Goal: Task Accomplishment & Management: Use online tool/utility

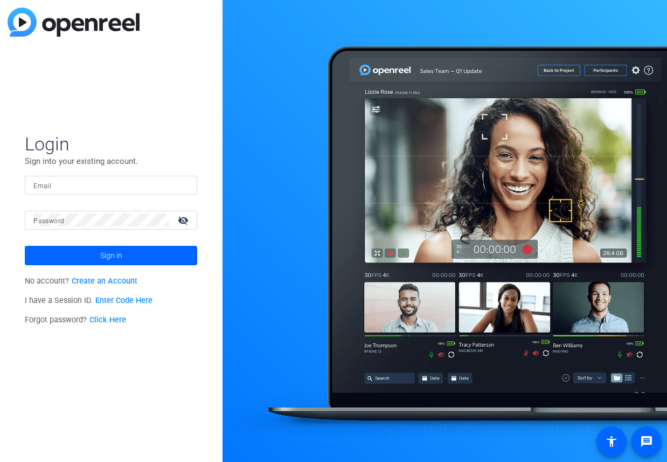
click at [72, 180] on input "Email" at bounding box center [110, 184] width 155 height 13
type input "mediastudios@insider.com"
click at [172, 241] on mat-form-field "Password visibility_off" at bounding box center [111, 228] width 172 height 35
click at [154, 268] on openreel-director-login-form "Login Sign into your existing account. Email mediastudios@insider.com Password …" at bounding box center [111, 231] width 172 height 197
click at [172, 253] on span at bounding box center [111, 255] width 172 height 26
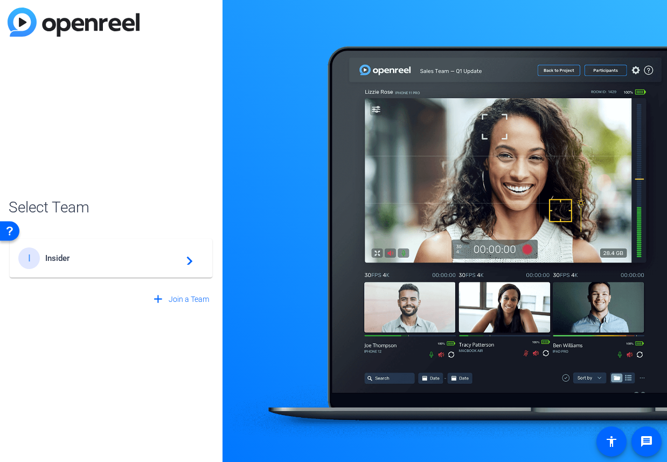
click at [15, 241] on div at bounding box center [13, 230] width 27 height 27
drag, startPoint x: 34, startPoint y: 258, endPoint x: 16, endPoint y: 25, distance: 233.5
click at [34, 258] on div "I" at bounding box center [29, 258] width 22 height 22
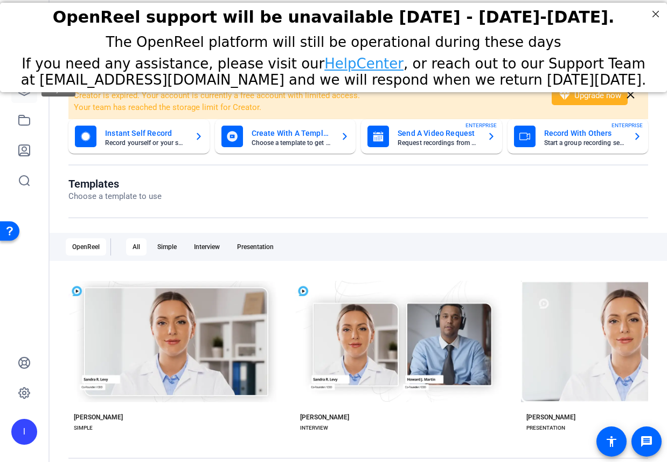
click at [26, 99] on link at bounding box center [24, 90] width 26 height 26
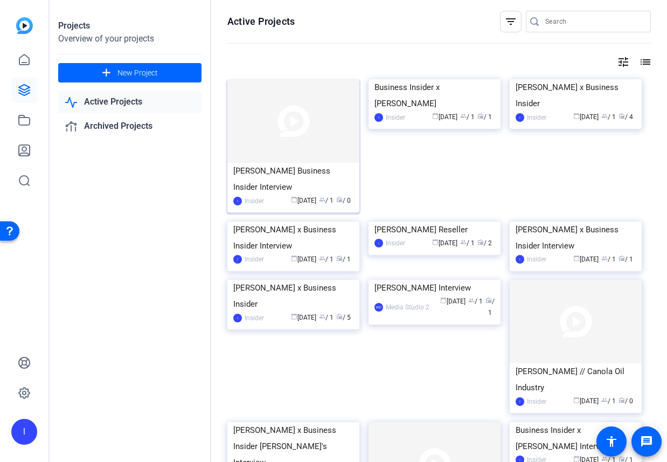
click at [283, 121] on img at bounding box center [293, 121] width 132 height 84
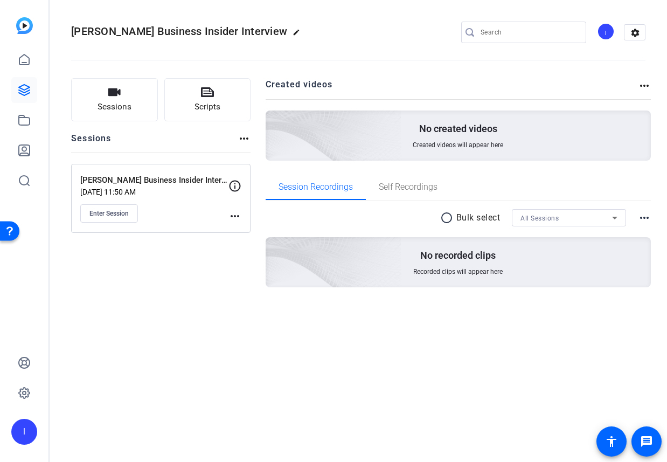
click at [121, 234] on div "Sessions Scripts Sessions more_horiz Jerry x Business Insider Interview Oct 10,…" at bounding box center [160, 200] width 179 height 244
click at [124, 224] on div "Jerry x Business Insider Interview Oct 10, 2025 @ 11:50 AM Enter Session more_h…" at bounding box center [160, 198] width 179 height 69
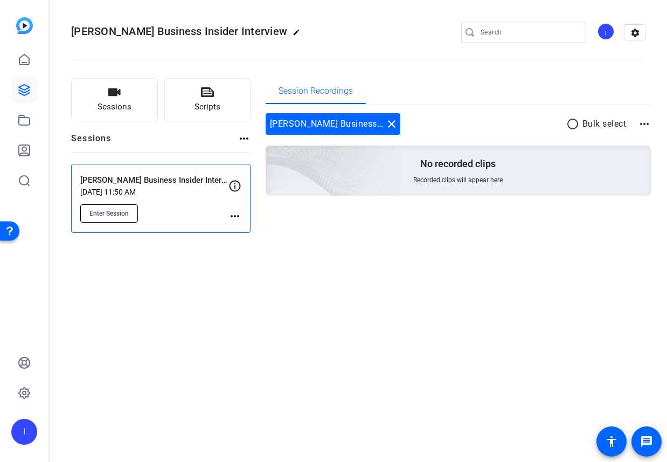
click at [126, 220] on button "Enter Session" at bounding box center [109, 213] width 58 height 18
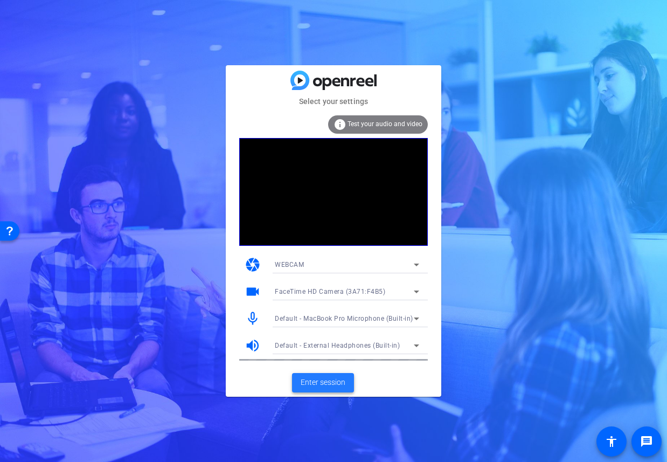
click at [314, 380] on span "Enter session" at bounding box center [323, 382] width 45 height 11
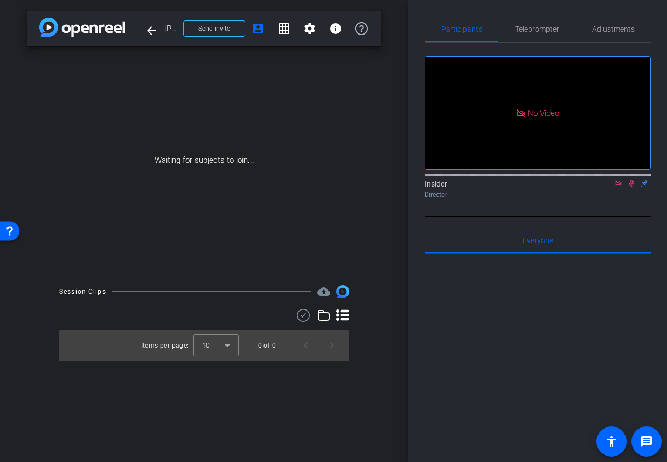
click at [624, 188] on mat-icon at bounding box center [618, 183] width 13 height 10
click at [619, 187] on icon at bounding box center [618, 183] width 9 height 8
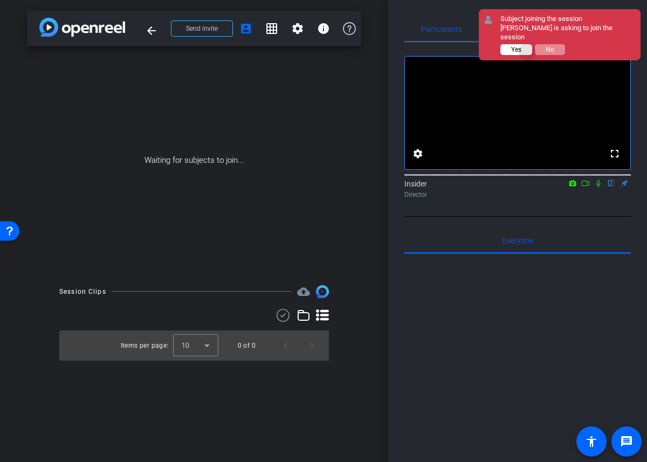
click at [527, 44] on button "Yes" at bounding box center [516, 49] width 32 height 11
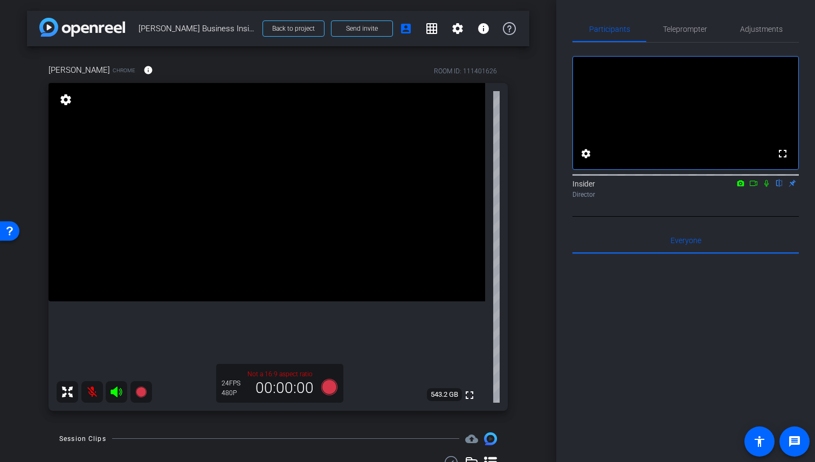
click at [91, 390] on mat-icon at bounding box center [92, 392] width 22 height 22
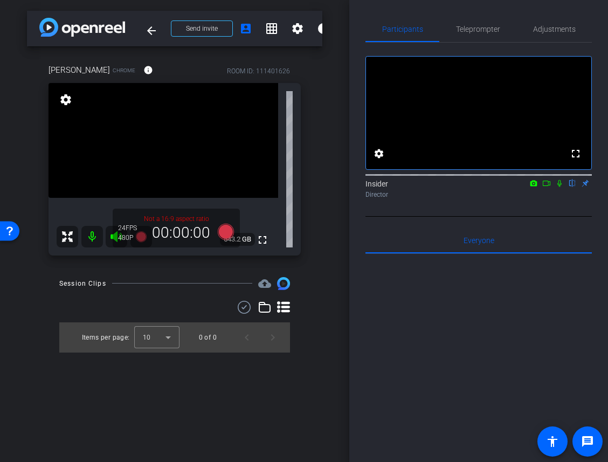
drag, startPoint x: 605, startPoint y: 9, endPoint x: 664, endPoint y: 4, distance: 59.5
click at [608, 4] on html "Accessibility Screen-Reader Guide, Feedback, and Issue Reporting | New window m…" at bounding box center [304, 231] width 608 height 462
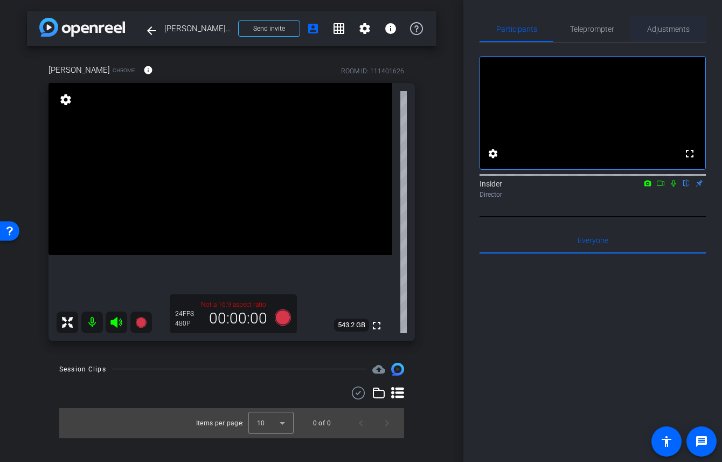
click at [663, 36] on span "Adjustments" at bounding box center [668, 29] width 43 height 26
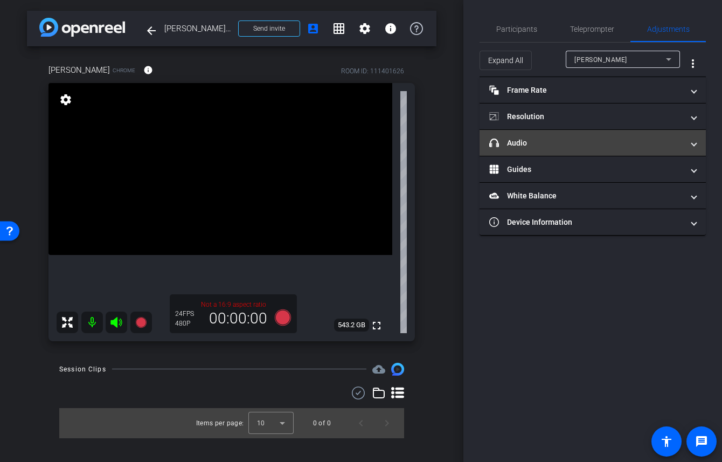
click at [545, 142] on mat-panel-title "headphone icon Audio" at bounding box center [586, 142] width 194 height 11
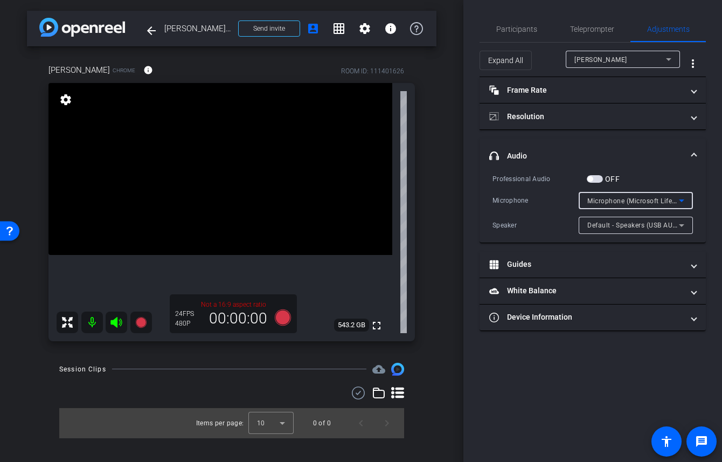
click at [656, 194] on div "Microphone (Microsoft LifeCam VX-3000.) (045e:00f5)" at bounding box center [633, 200] width 92 height 13
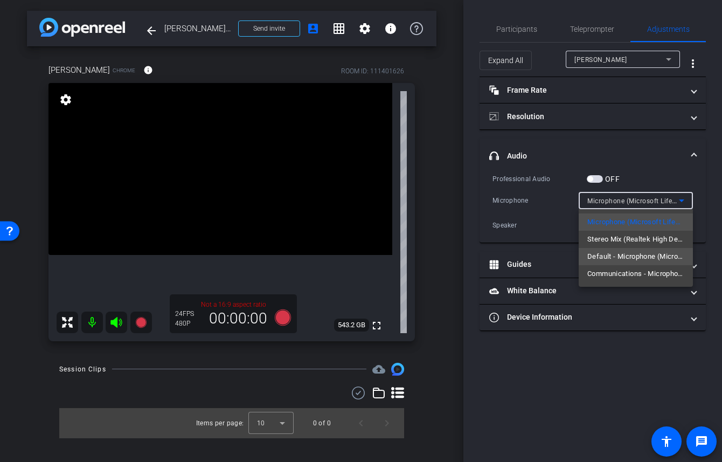
click at [650, 253] on span "Default - Microphone (Microsoft LifeCam VX-3000.) (045e:00f5)" at bounding box center [635, 256] width 97 height 13
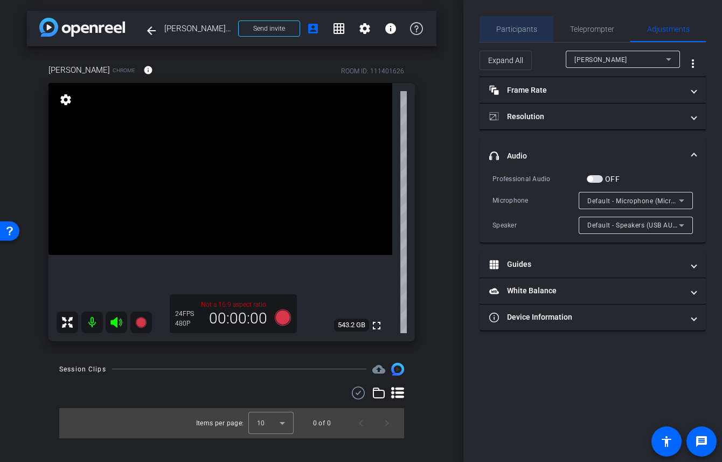
click at [527, 23] on span "Participants" at bounding box center [516, 29] width 41 height 26
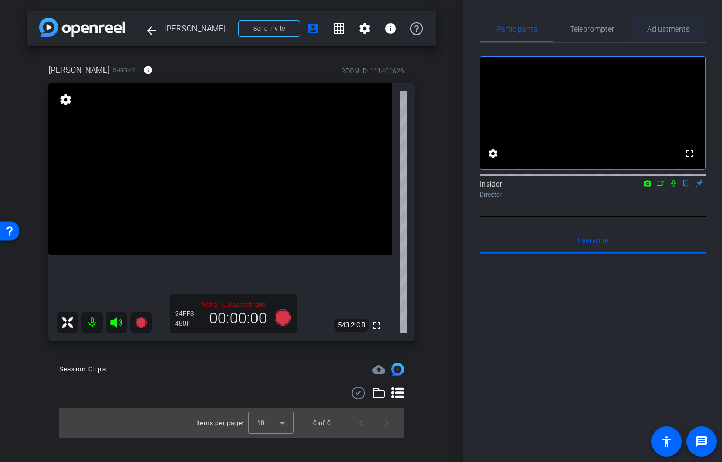
click at [652, 27] on span "Adjustments" at bounding box center [668, 29] width 43 height 8
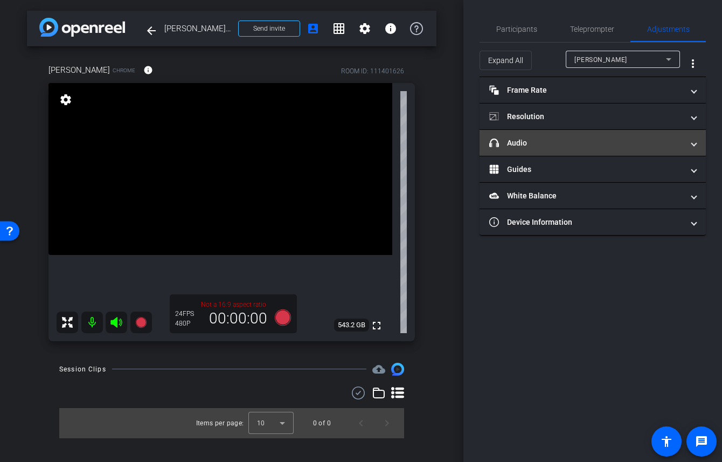
click at [584, 135] on mat-expansion-panel-header "headphone icon Audio" at bounding box center [593, 143] width 226 height 26
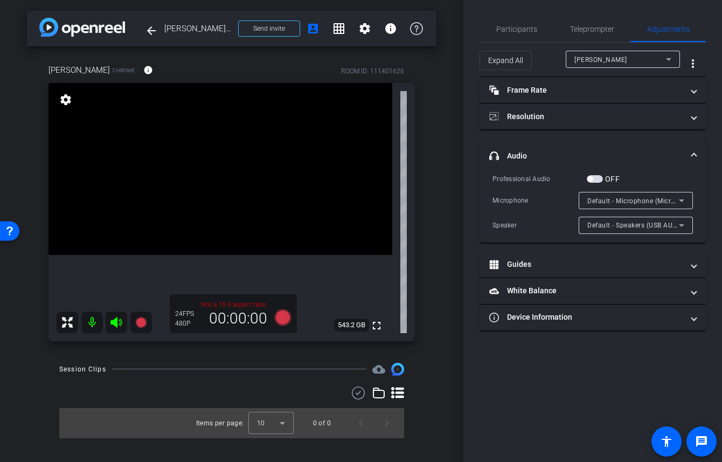
click at [626, 204] on span "Default - Microphone (Microsoft LifeCam VX-3000.) (045e:00f5)" at bounding box center [687, 200] width 200 height 9
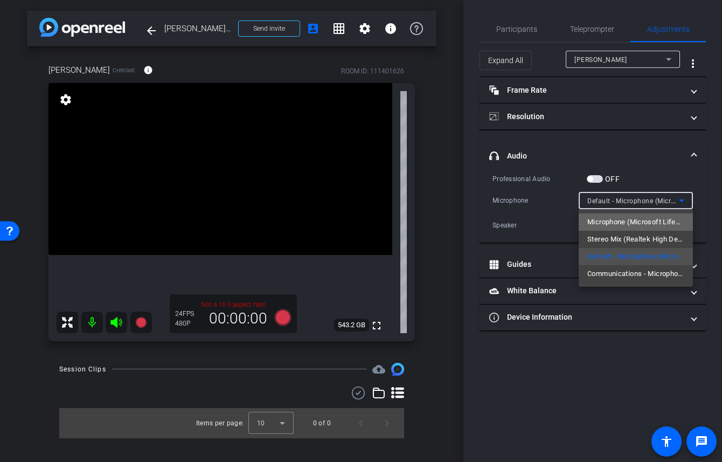
click at [622, 222] on span "Microphone (Microsoft LifeCam VX-3000.) (045e:00f5)" at bounding box center [635, 222] width 97 height 13
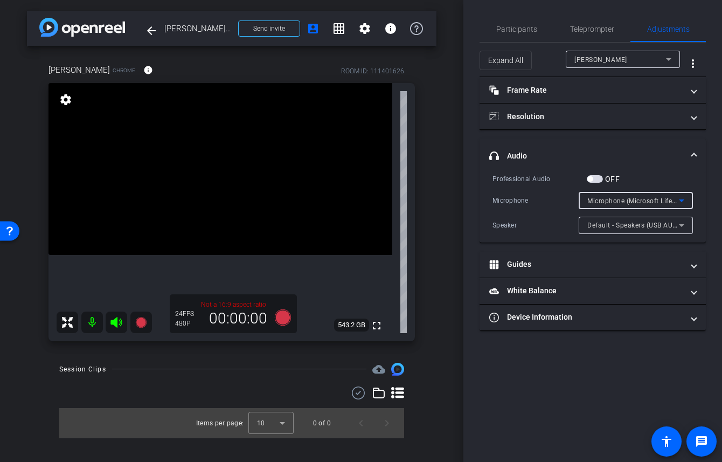
click at [614, 200] on span "Microphone (Microsoft LifeCam VX-3000.) (045e:00f5)" at bounding box center [673, 200] width 172 height 9
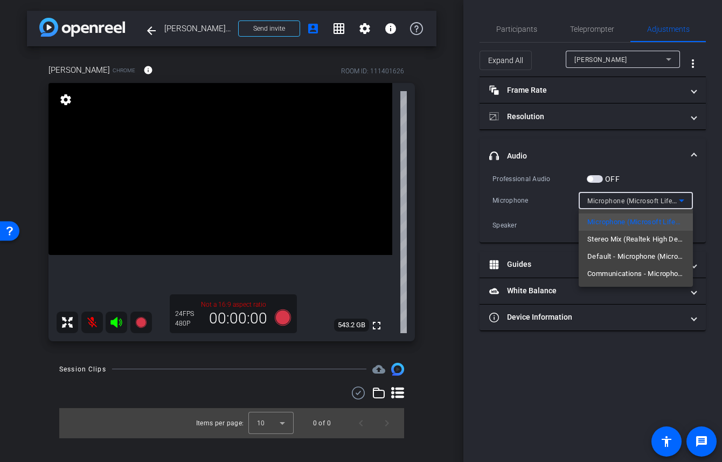
click at [451, 392] on div at bounding box center [361, 231] width 722 height 462
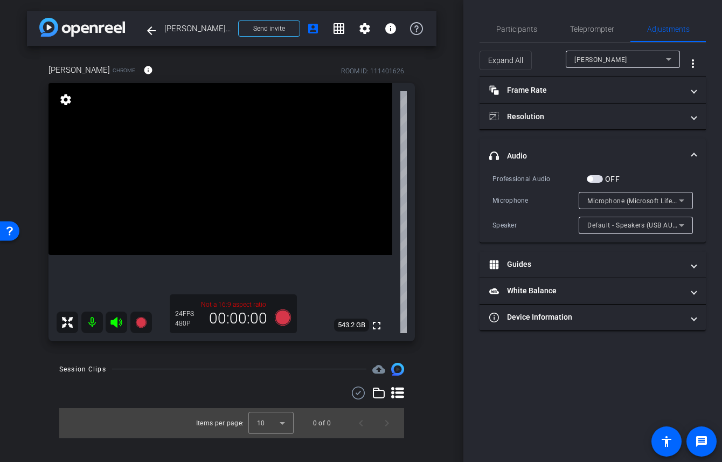
click at [487, 439] on div "Participants Teleprompter Adjustments settings Insider flip Director Everyone 0…" at bounding box center [592, 231] width 259 height 462
click at [319, 255] on video at bounding box center [220, 169] width 344 height 172
click at [513, 25] on span "Participants" at bounding box center [516, 29] width 41 height 8
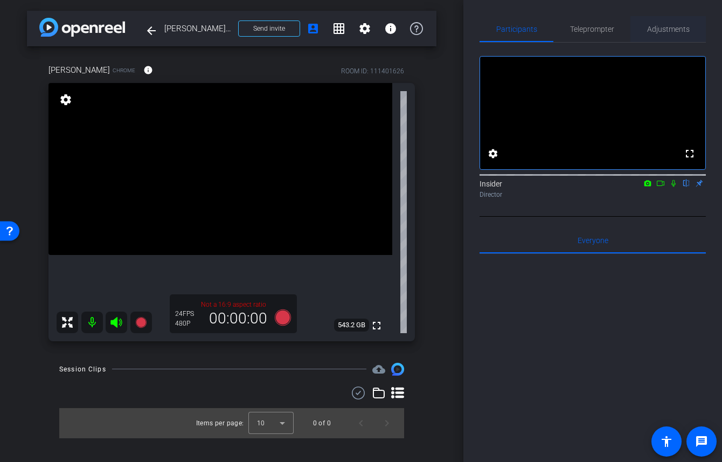
click at [661, 36] on span "Adjustments" at bounding box center [668, 29] width 43 height 26
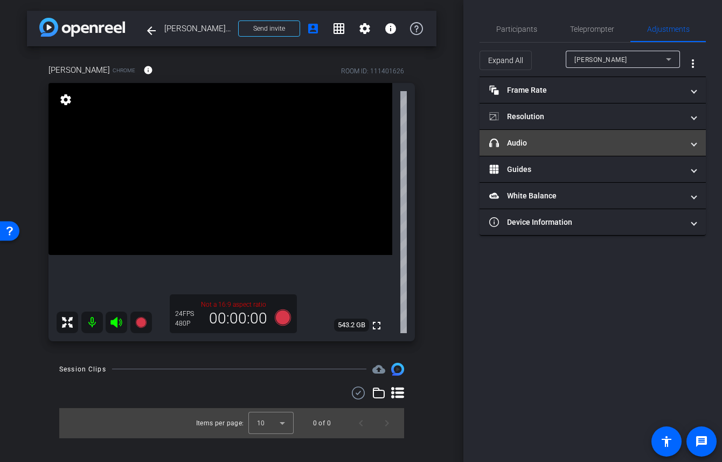
click at [547, 145] on mat-panel-title "headphone icon Audio" at bounding box center [586, 142] width 194 height 11
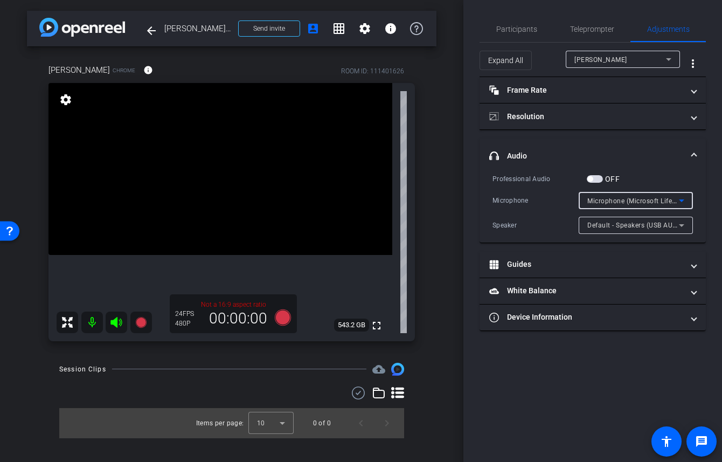
click at [634, 195] on div "Microphone (Microsoft LifeCam VX-3000.) (045e:00f5)" at bounding box center [633, 200] width 92 height 13
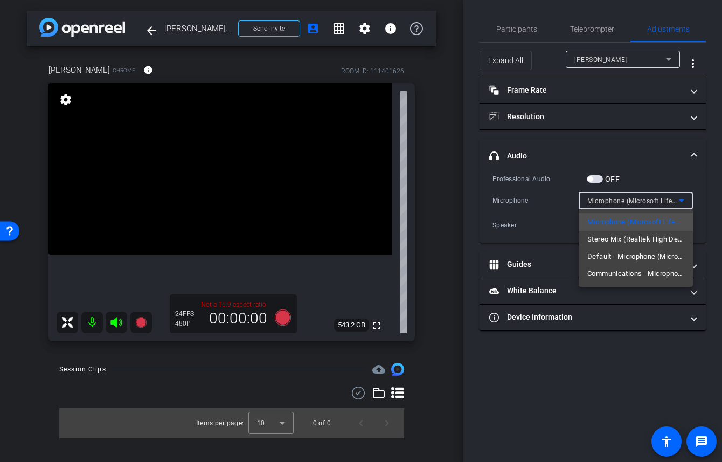
click at [644, 149] on div at bounding box center [361, 231] width 722 height 462
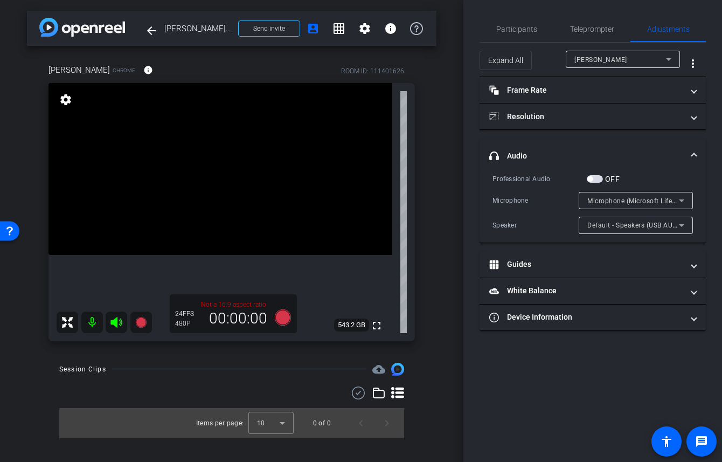
click at [622, 199] on span "Microphone (Microsoft LifeCam VX-3000.) (045e:00f5)" at bounding box center [673, 200] width 172 height 9
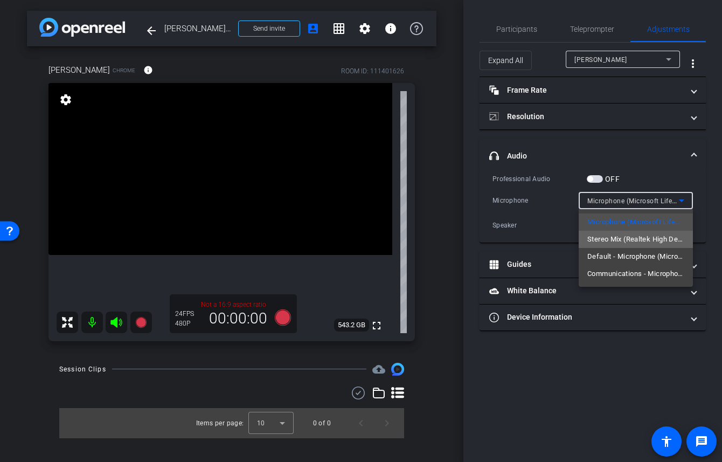
click at [633, 245] on span "Stereo Mix (Realtek High Definition Audio)" at bounding box center [635, 239] width 97 height 13
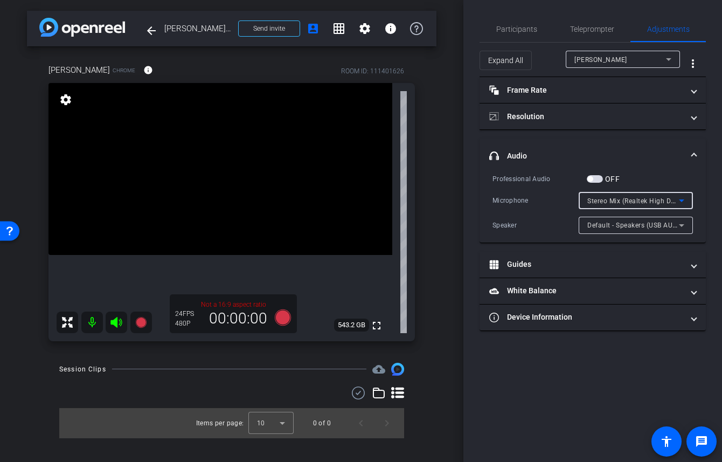
click at [631, 152] on mat-panel-title "headphone icon Audio" at bounding box center [586, 155] width 194 height 11
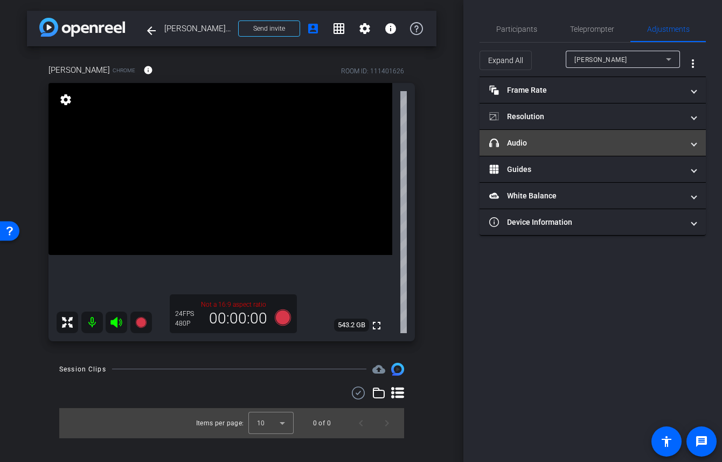
click at [557, 143] on mat-panel-title "headphone icon Audio" at bounding box center [586, 142] width 194 height 11
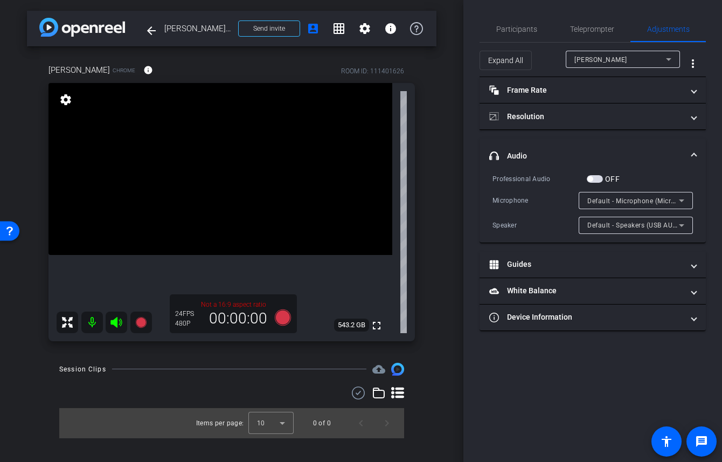
click at [619, 203] on span "Default - Microphone (Microsoft LifeCam VX-3000.) (045e:00f5)" at bounding box center [687, 200] width 200 height 9
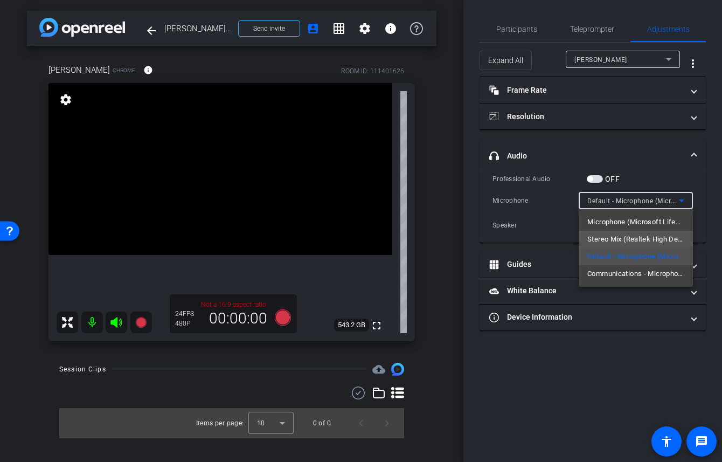
click at [609, 238] on span "Stereo Mix (Realtek High Definition Audio)" at bounding box center [635, 239] width 97 height 13
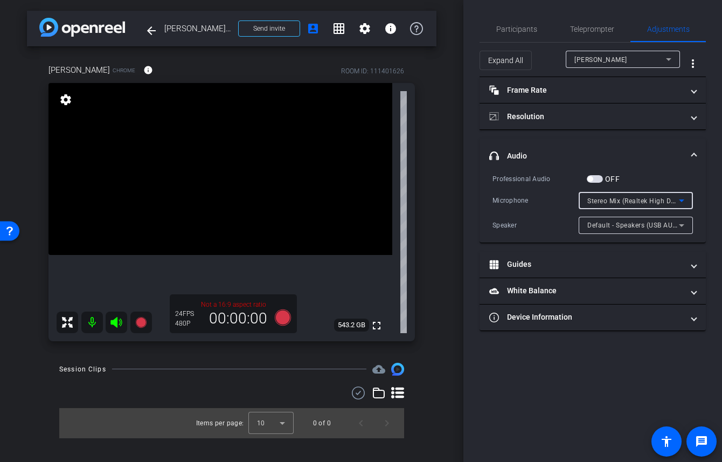
click at [605, 202] on span "Stereo Mix (Realtek High Definition Audio)" at bounding box center [653, 200] width 133 height 9
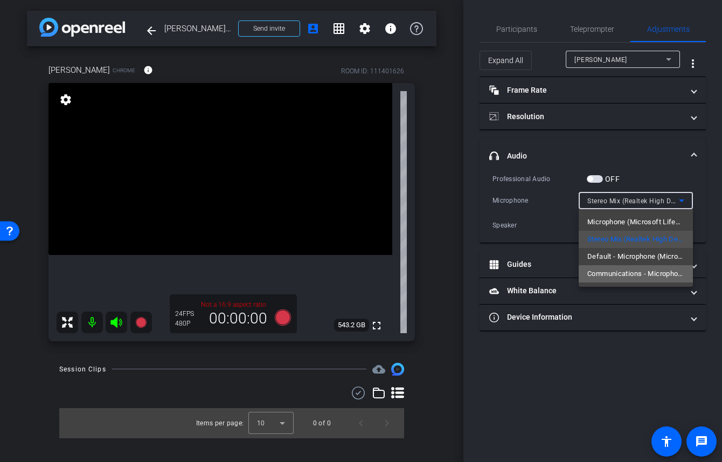
click at [618, 274] on span "Communications - Microphone (Microsoft LifeCam VX-3000.) (045e:00f5)" at bounding box center [635, 273] width 97 height 13
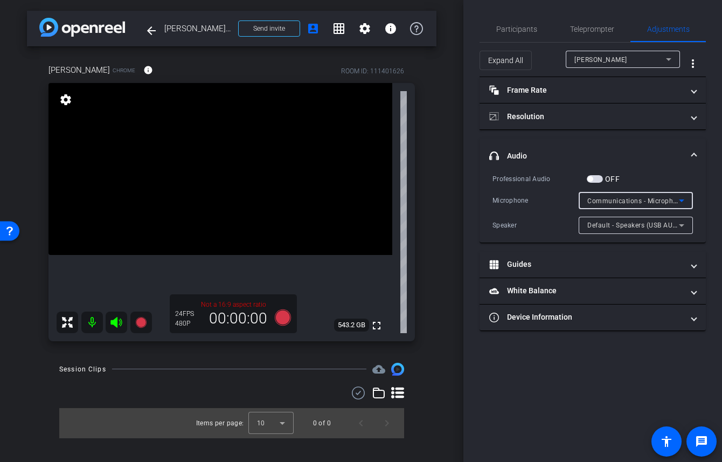
click at [605, 204] on span "Communications - Microphone (Microsoft LifeCam VX-3000.) (045e:00f5)" at bounding box center [703, 200] width 232 height 9
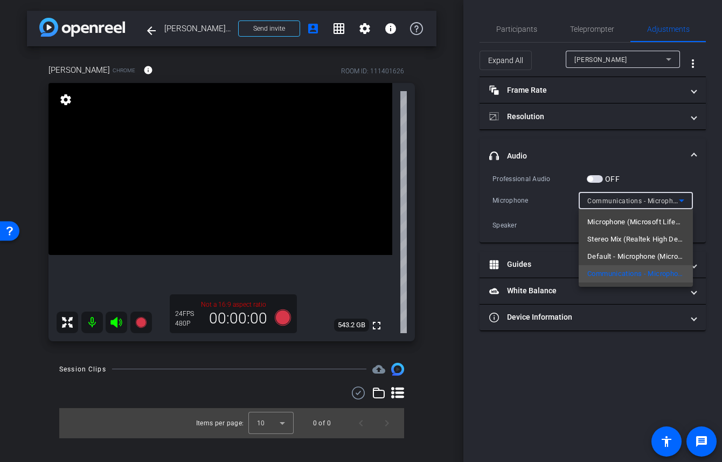
click at [560, 224] on div at bounding box center [361, 231] width 722 height 462
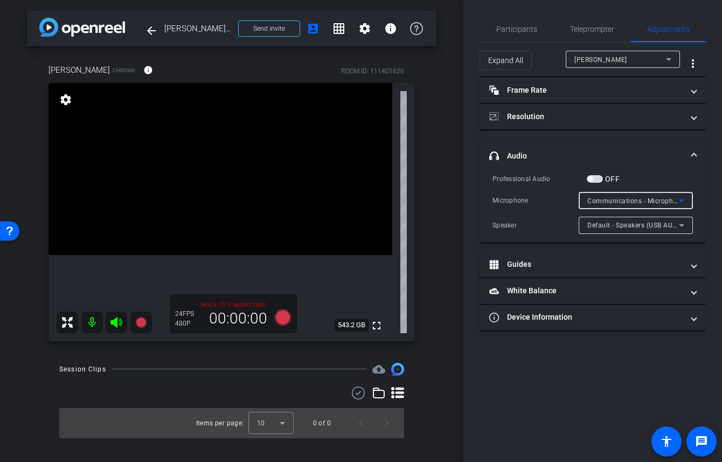
click at [615, 195] on div "Communications - Microphone (Microsoft LifeCam VX-3000.) (045e:00f5)" at bounding box center [633, 200] width 92 height 13
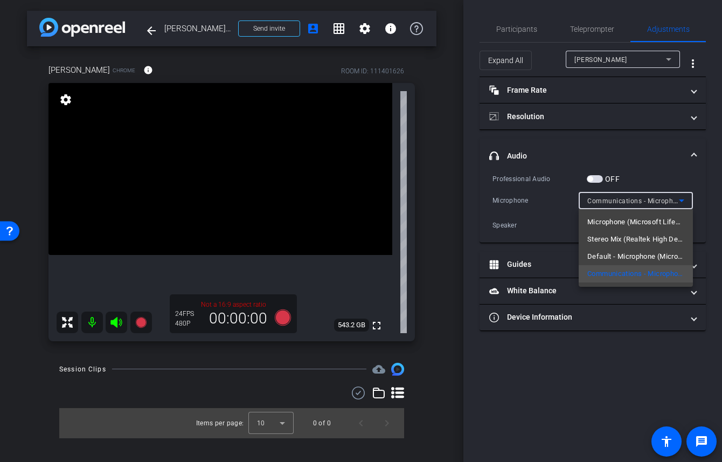
click at [453, 222] on div at bounding box center [361, 231] width 722 height 462
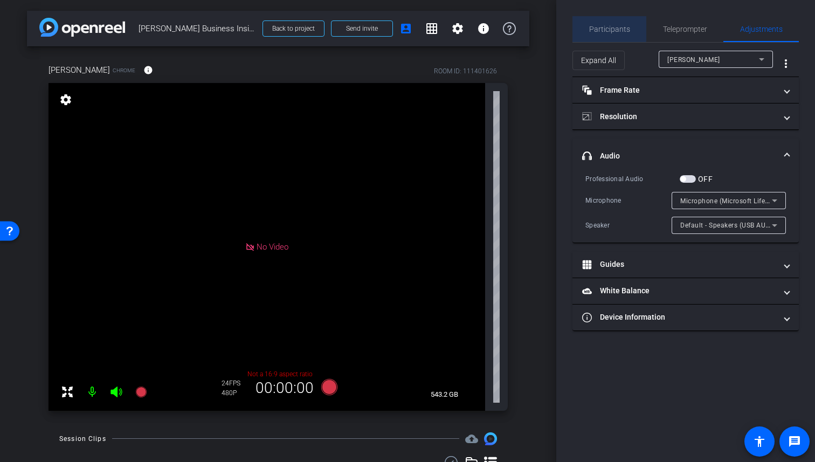
click at [608, 26] on span "Participants" at bounding box center [609, 29] width 41 height 8
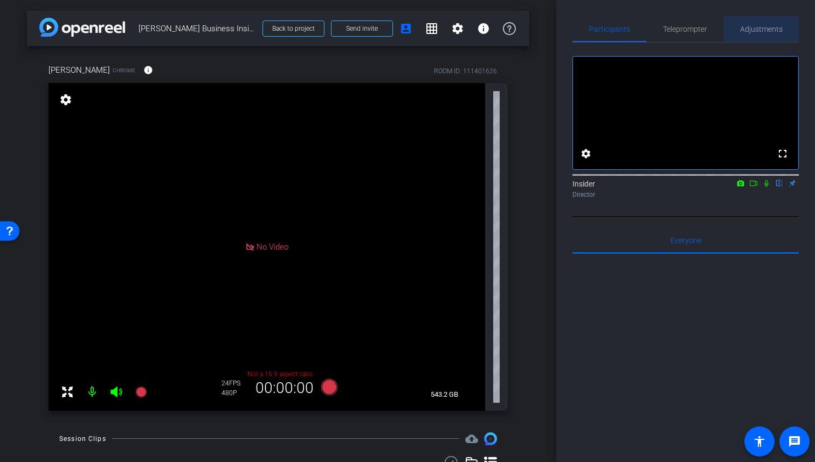
click at [666, 26] on span "Adjustments" at bounding box center [761, 29] width 43 height 8
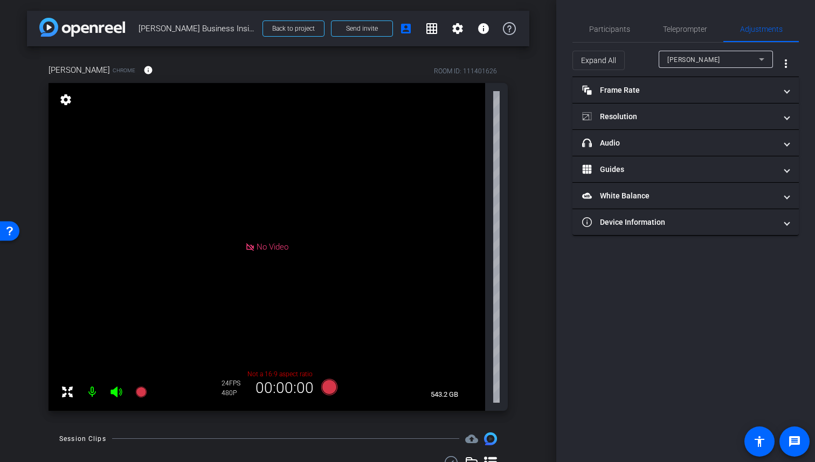
click at [63, 391] on icon at bounding box center [67, 391] width 13 height 13
click at [619, 32] on span "Participants" at bounding box center [609, 29] width 41 height 8
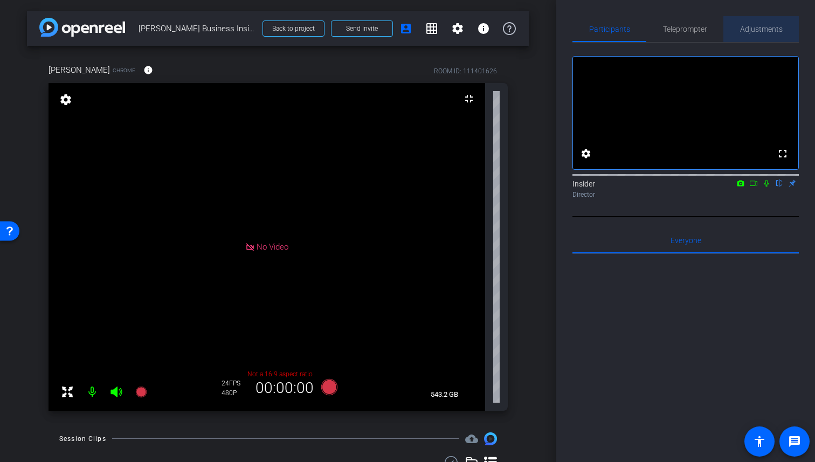
click at [666, 22] on span "Adjustments" at bounding box center [761, 29] width 43 height 26
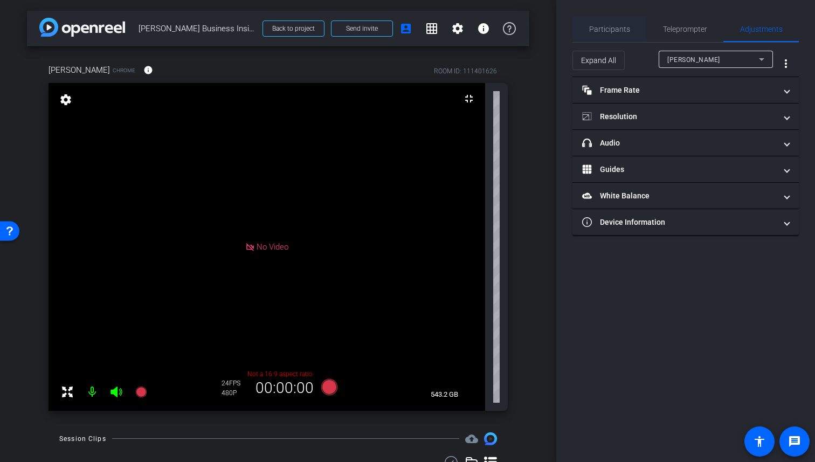
click at [609, 30] on span "Participants" at bounding box center [609, 29] width 41 height 8
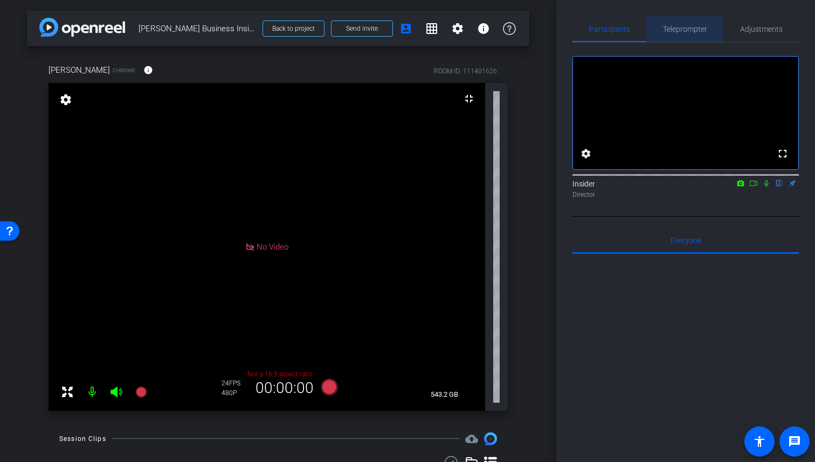
click at [666, 27] on span "Teleprompter" at bounding box center [685, 29] width 44 height 8
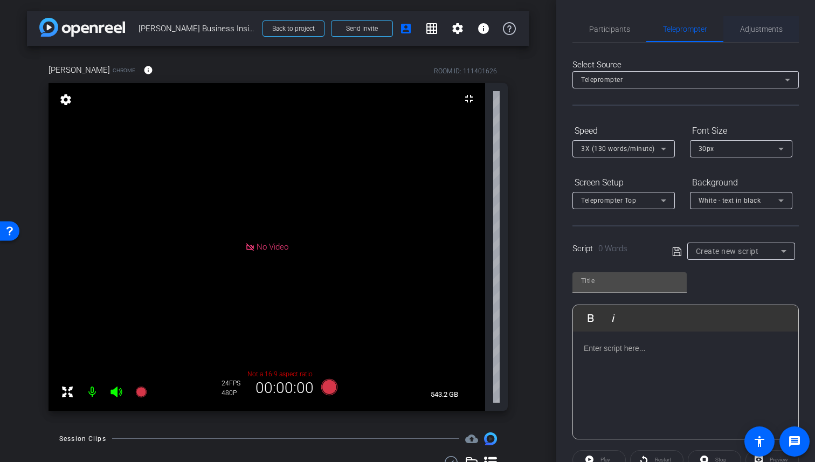
click at [666, 24] on span "Adjustments" at bounding box center [761, 29] width 43 height 26
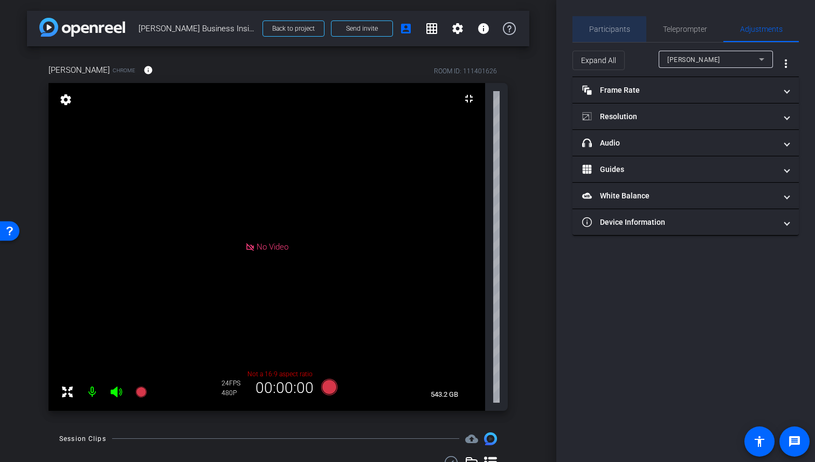
click at [607, 31] on span "Participants" at bounding box center [609, 29] width 41 height 8
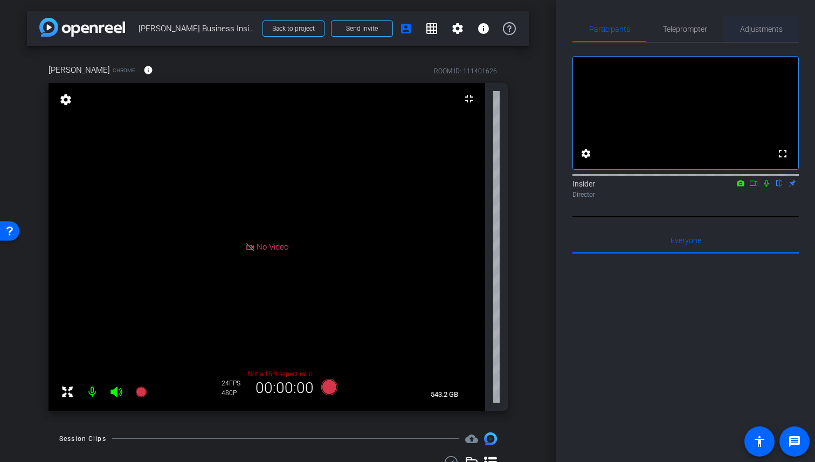
click at [666, 25] on span "Adjustments" at bounding box center [761, 29] width 43 height 8
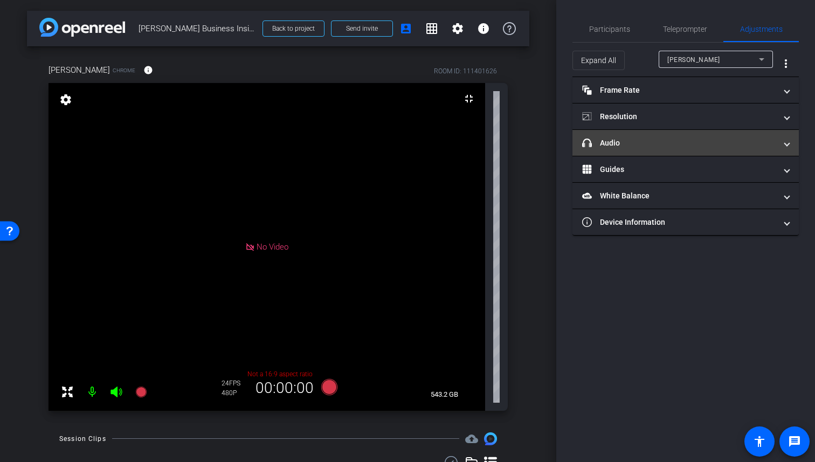
click at [621, 144] on mat-panel-title "headphone icon Audio" at bounding box center [679, 142] width 194 height 11
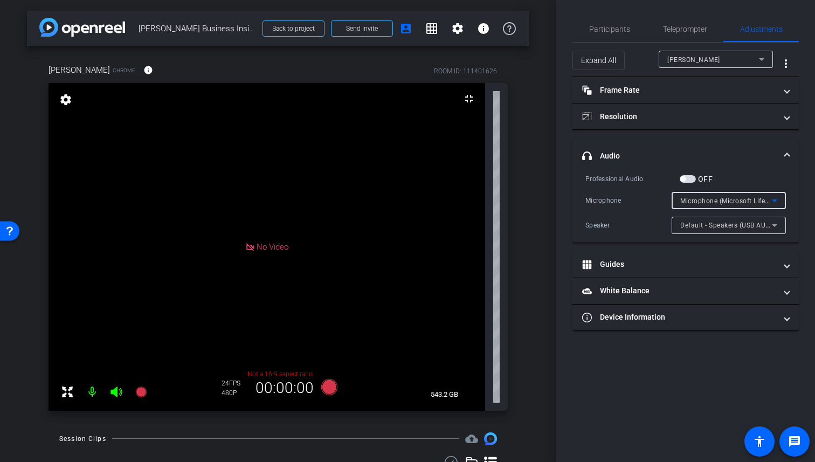
click at [666, 200] on span "Microphone (Microsoft LifeCam VX-3000.) (045e:00f5)" at bounding box center [766, 200] width 172 height 9
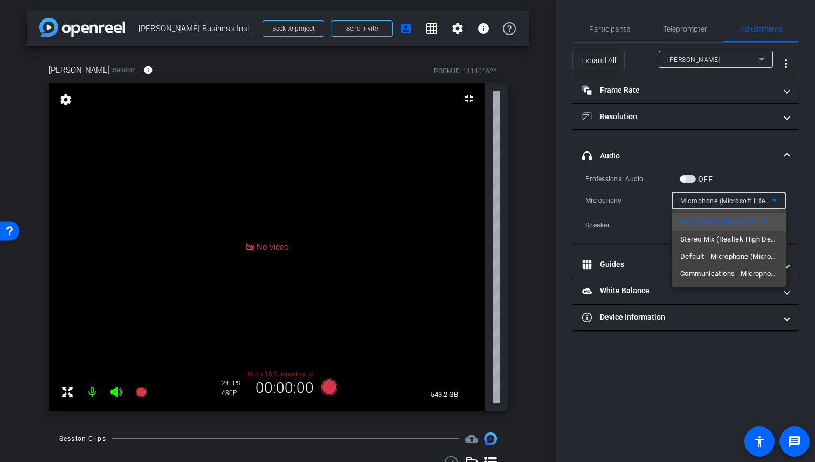
click at [666, 200] on div at bounding box center [407, 231] width 815 height 462
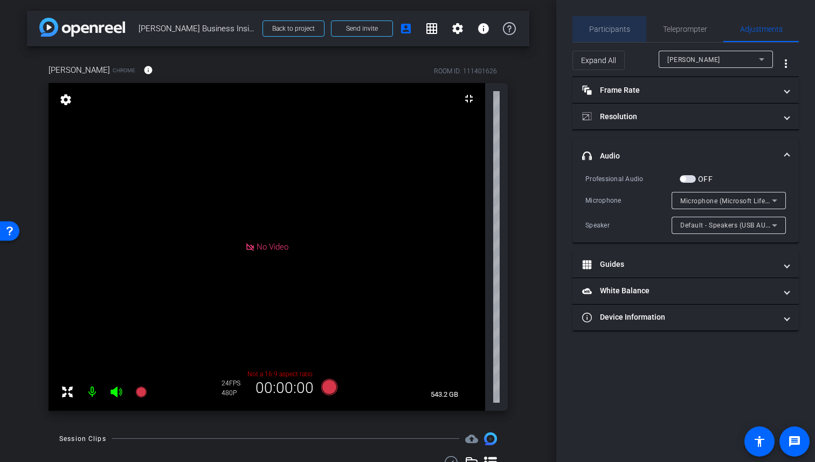
click at [627, 30] on span "Participants" at bounding box center [609, 29] width 41 height 8
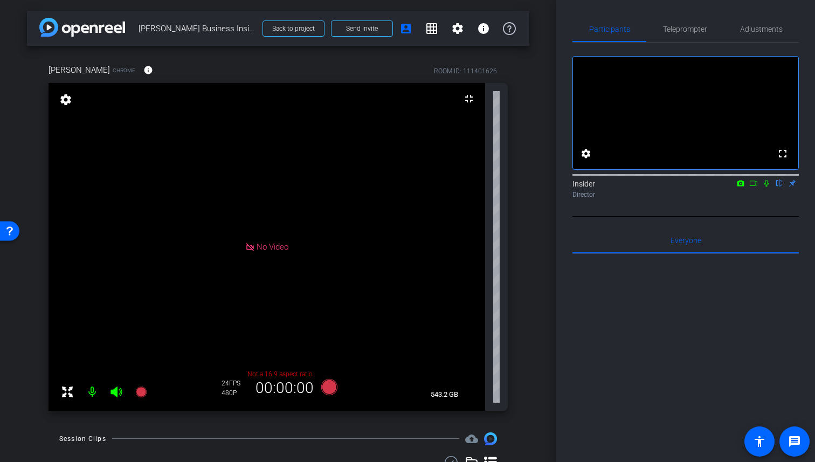
click at [254, 246] on div "No Video" at bounding box center [266, 247] width 43 height 12
click at [249, 251] on icon at bounding box center [250, 247] width 10 height 10
click at [63, 100] on mat-icon "settings" at bounding box center [65, 99] width 15 height 13
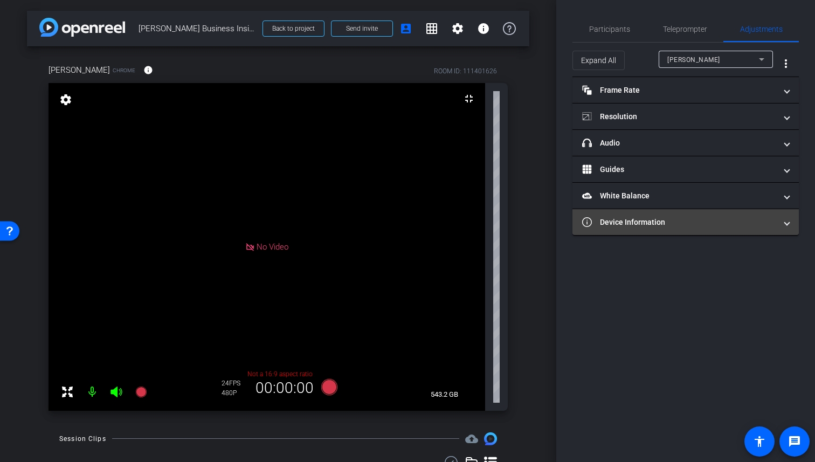
click at [652, 219] on mat-panel-title "Device Information" at bounding box center [679, 222] width 194 height 11
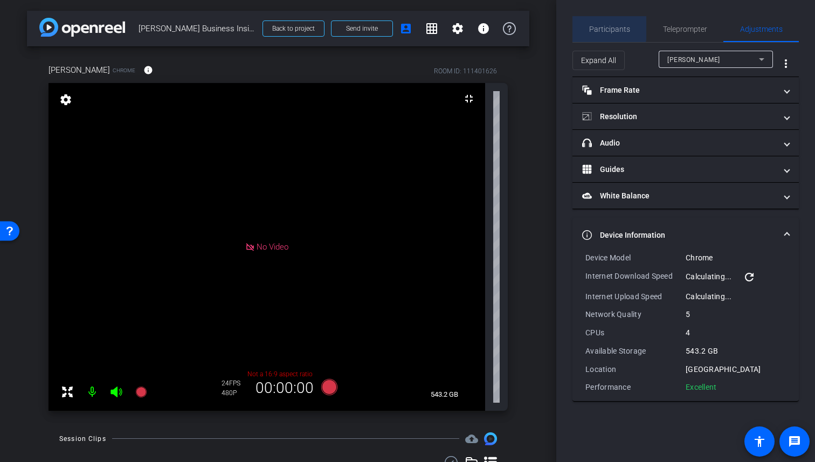
click at [596, 25] on span "Participants" at bounding box center [609, 29] width 41 height 8
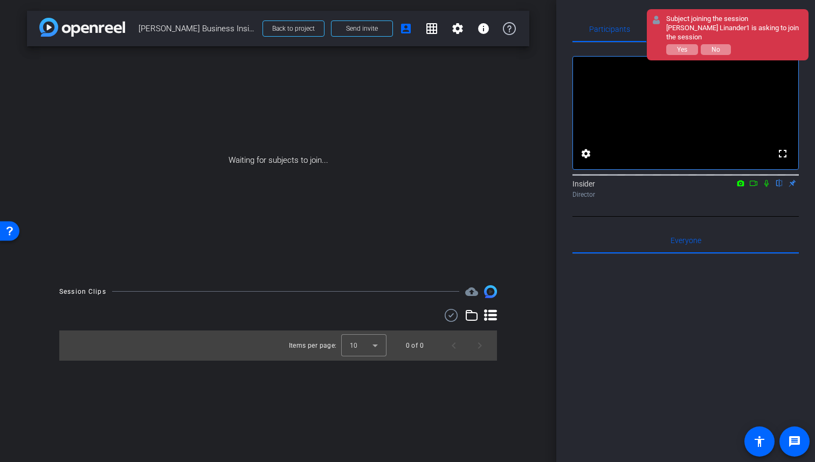
click at [666, 47] on div "Subject joining the session [PERSON_NAME] Linander1 is asking to join the sessi…" at bounding box center [734, 35] width 137 height 40
click at [666, 46] on span "Yes" at bounding box center [682, 50] width 10 height 8
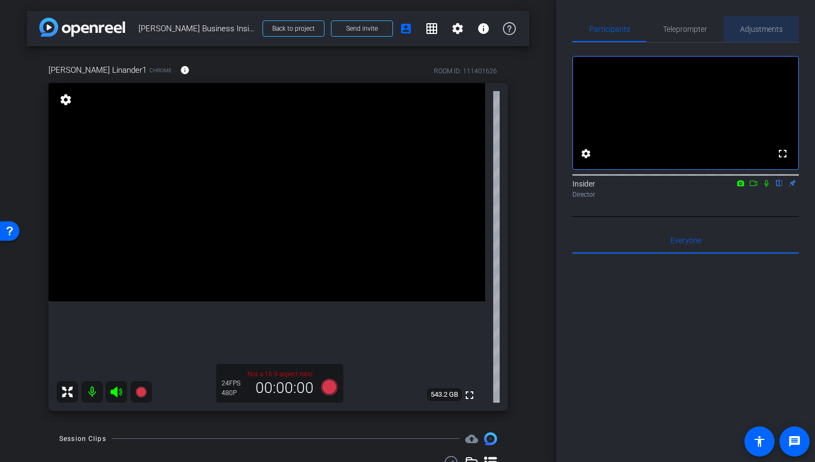
click at [666, 25] on span "Adjustments" at bounding box center [761, 29] width 43 height 8
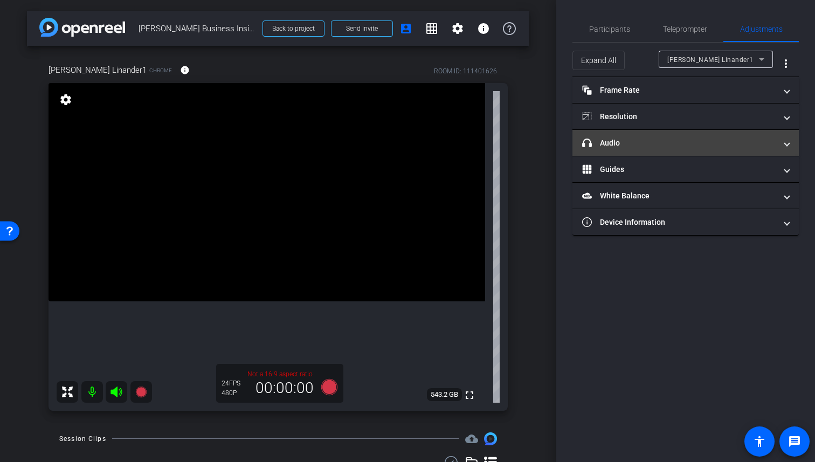
click at [666, 143] on mat-panel-title "headphone icon Audio" at bounding box center [679, 142] width 194 height 11
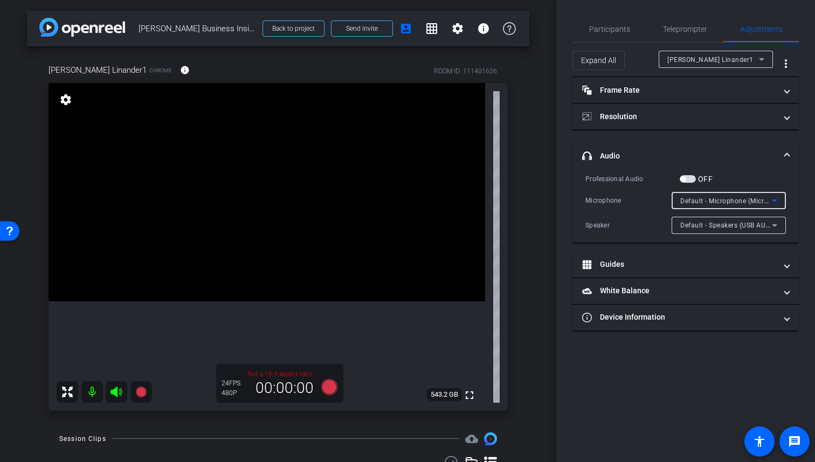
click at [666, 198] on span "Default - Microphone (Microsoft LifeCam VX-3000.) (045e:00f5)" at bounding box center [780, 200] width 200 height 9
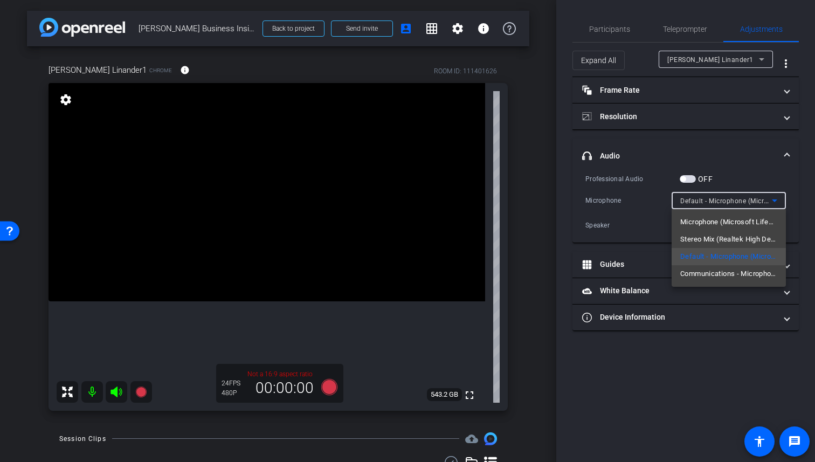
click at [666, 217] on span "Microphone (Microsoft LifeCam VX-3000.) (045e:00f5)" at bounding box center [728, 222] width 97 height 13
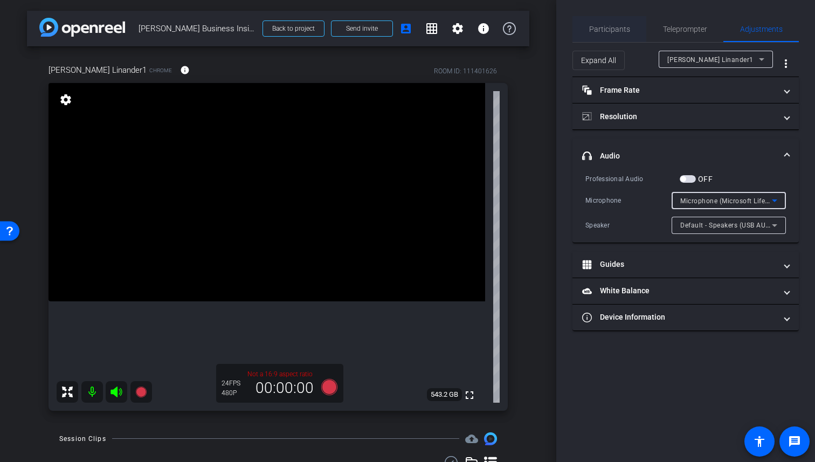
click at [603, 22] on span "Participants" at bounding box center [609, 29] width 41 height 26
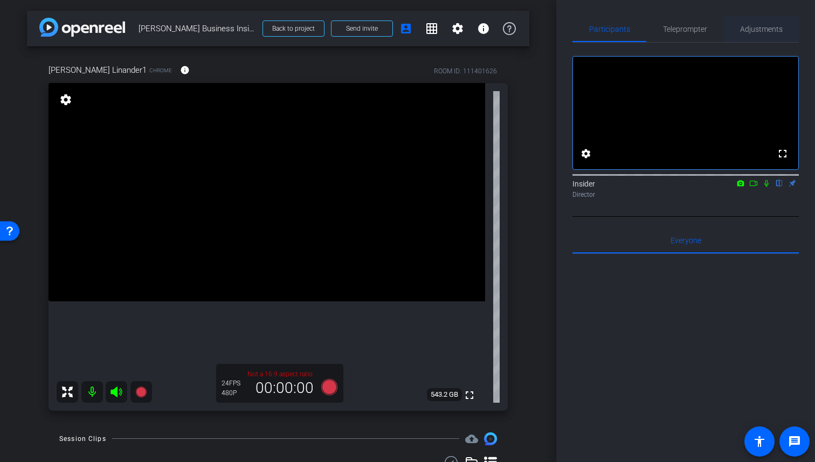
click at [666, 29] on span "Adjustments" at bounding box center [761, 29] width 43 height 8
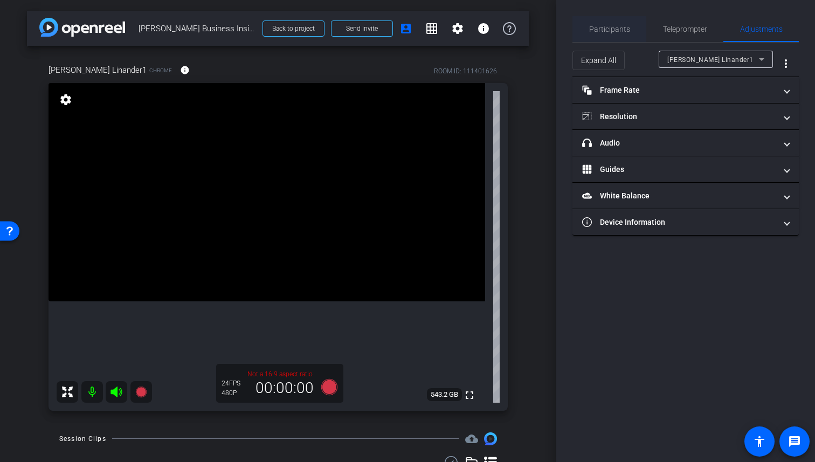
click at [595, 23] on span "Participants" at bounding box center [609, 29] width 41 height 26
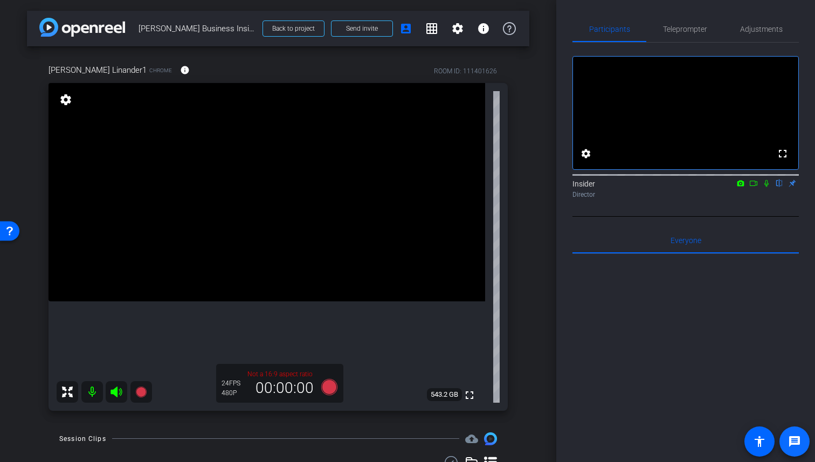
click at [666, 447] on mat-icon "message" at bounding box center [794, 441] width 13 height 13
click at [666, 33] on span "Teleprompter" at bounding box center [685, 29] width 44 height 26
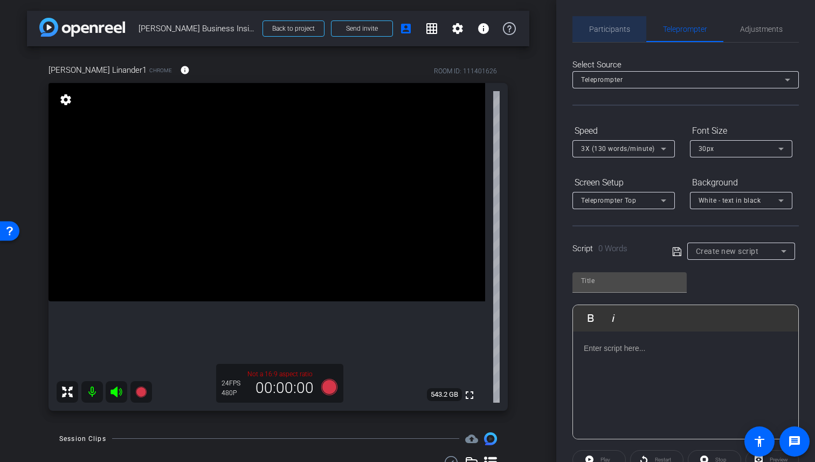
click at [608, 25] on span "Participants" at bounding box center [609, 29] width 41 height 8
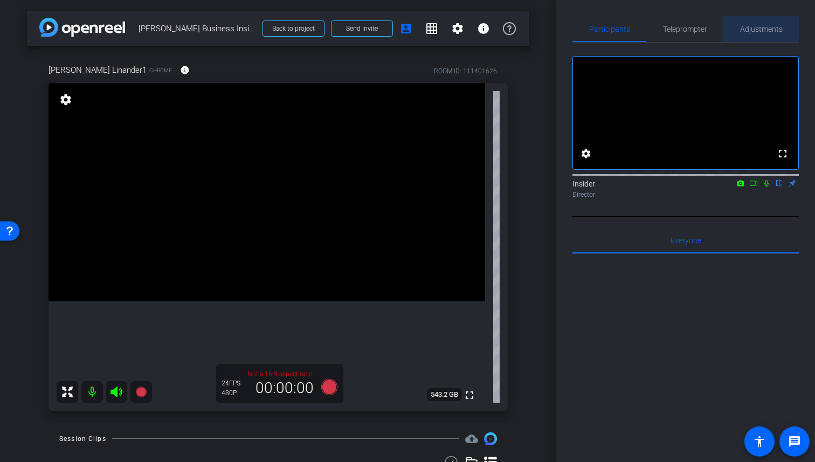
click at [666, 33] on span "Adjustments" at bounding box center [761, 29] width 43 height 8
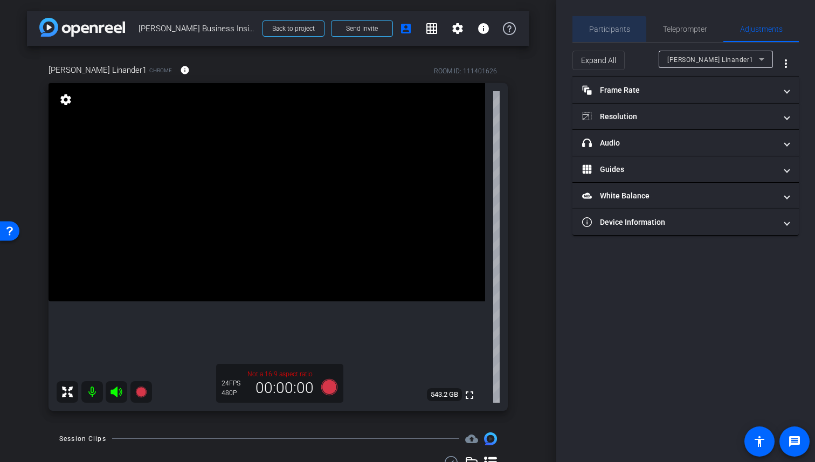
click at [604, 32] on span "Participants" at bounding box center [609, 29] width 41 height 8
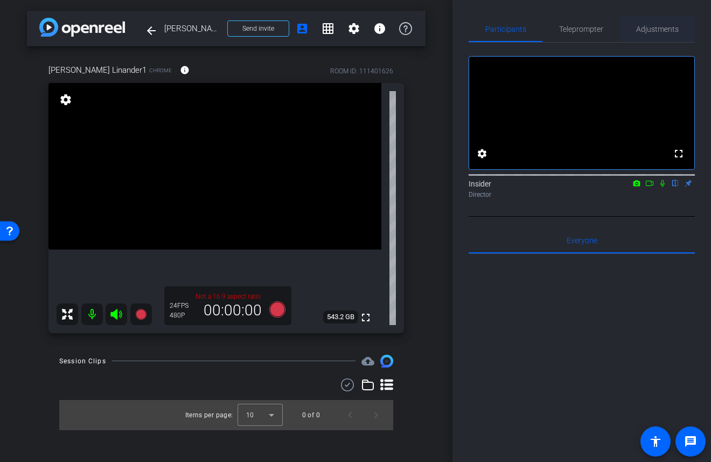
click at [666, 30] on span "Adjustments" at bounding box center [657, 29] width 43 height 8
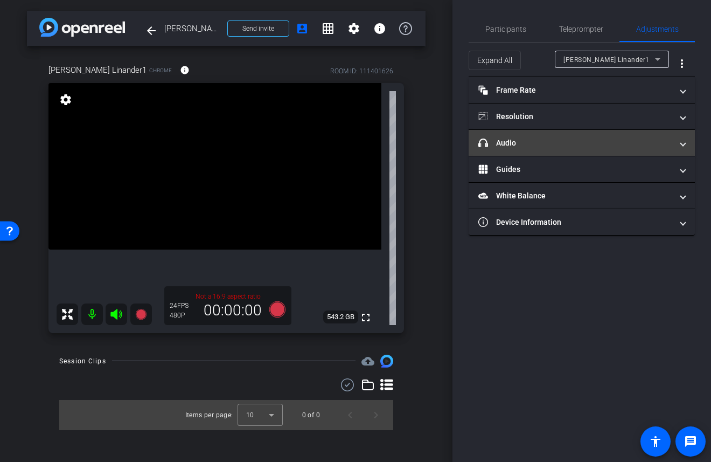
click at [504, 140] on mat-panel-title "headphone icon Audio" at bounding box center [575, 142] width 194 height 11
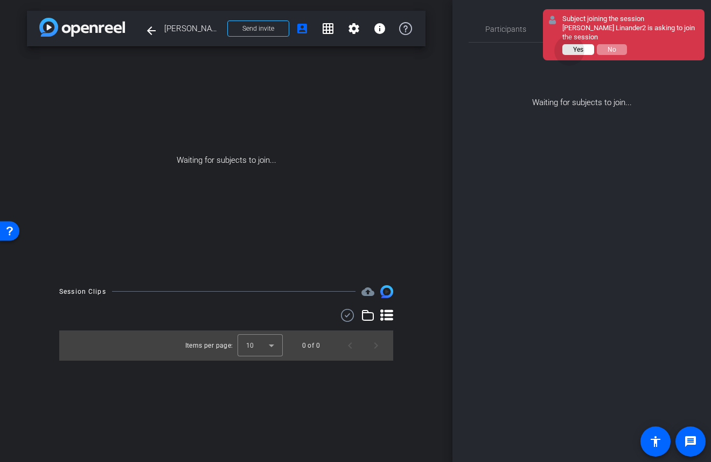
click at [572, 44] on button "Yes" at bounding box center [579, 49] width 32 height 11
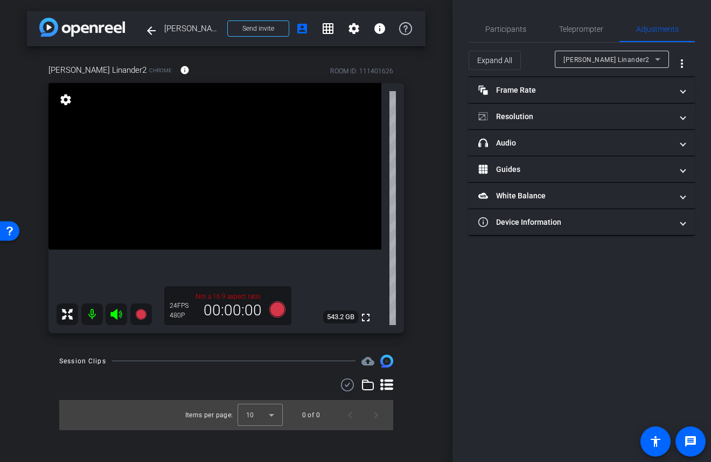
click at [93, 249] on video at bounding box center [214, 166] width 333 height 166
click at [93, 320] on mat-icon at bounding box center [92, 314] width 22 height 22
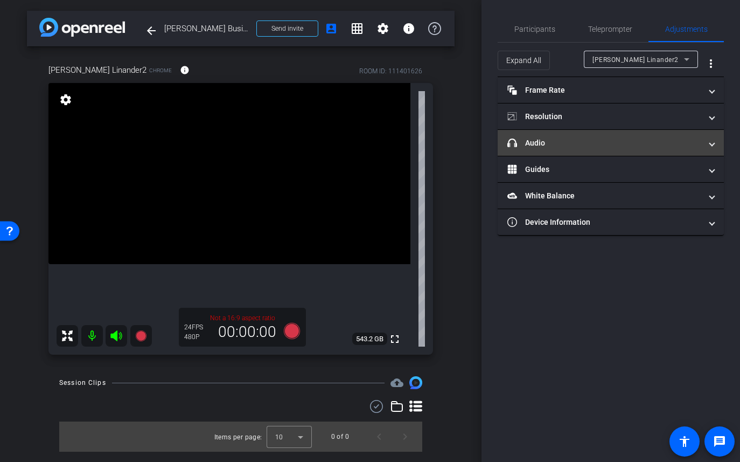
click at [550, 147] on mat-panel-title "headphone icon Audio" at bounding box center [605, 142] width 194 height 11
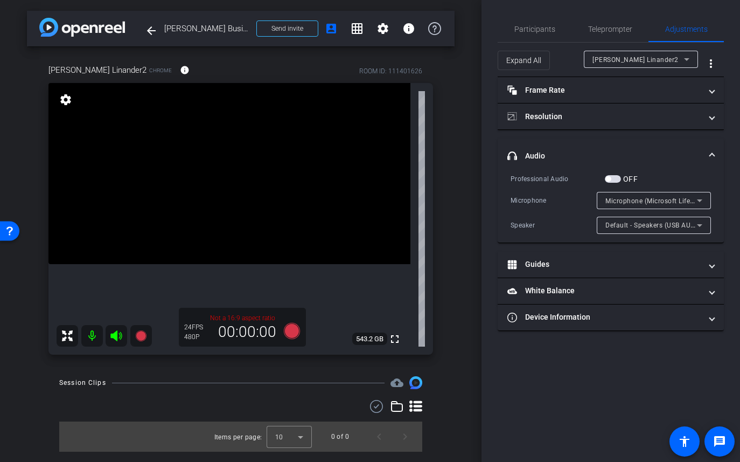
click at [634, 198] on span "Microphone (Microsoft LifeCam VX-3000.) (045e:00f5)" at bounding box center [692, 200] width 172 height 9
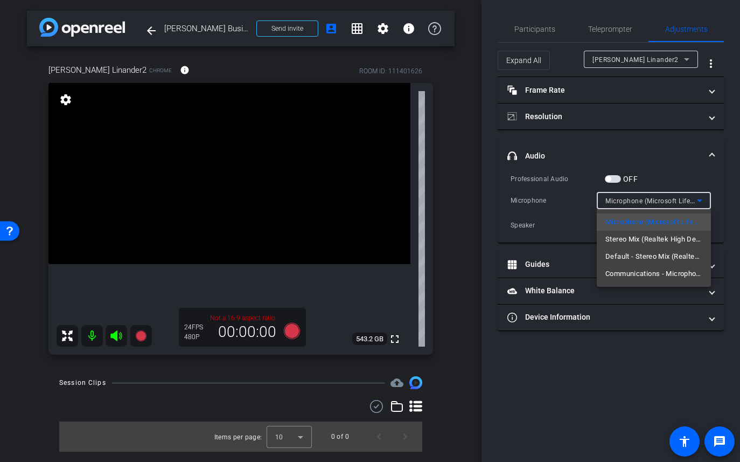
click at [88, 331] on div at bounding box center [370, 231] width 740 height 462
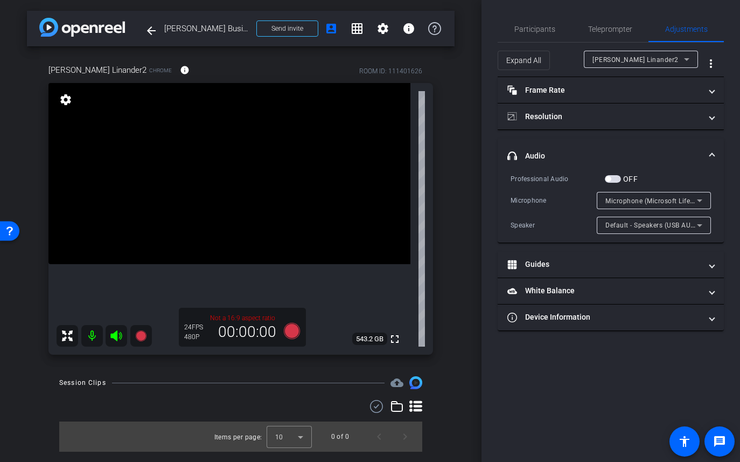
click at [92, 336] on mat-icon at bounding box center [92, 336] width 22 height 22
click at [597, 29] on span "Teleprompter" at bounding box center [610, 29] width 44 height 8
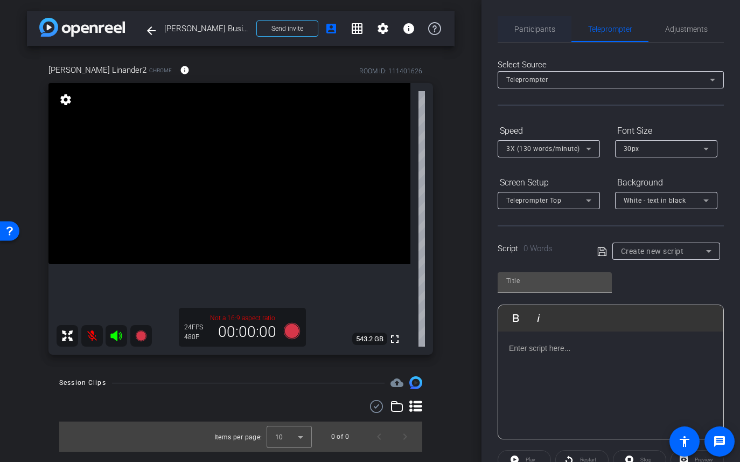
click at [538, 30] on span "Participants" at bounding box center [535, 29] width 41 height 8
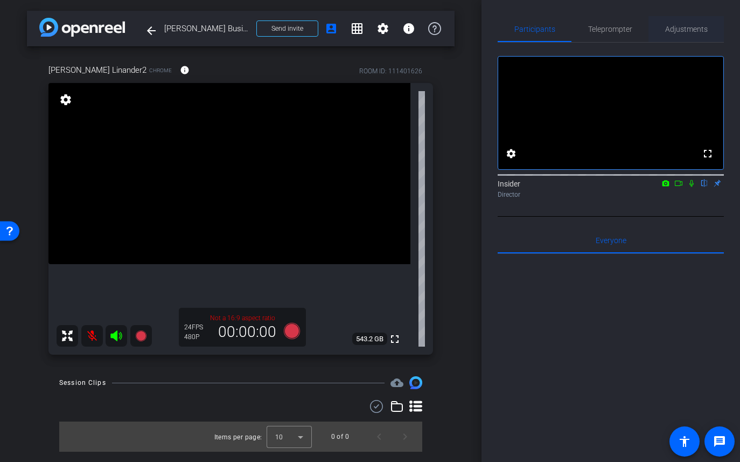
click at [666, 37] on span "Adjustments" at bounding box center [686, 29] width 43 height 26
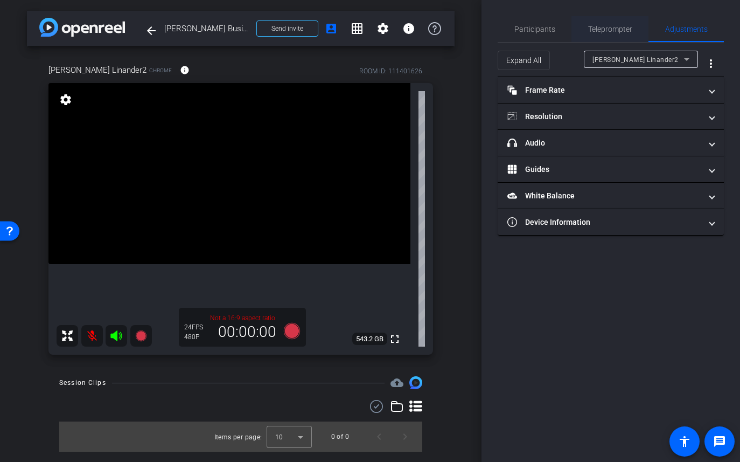
click at [609, 31] on span "Teleprompter" at bounding box center [610, 29] width 44 height 8
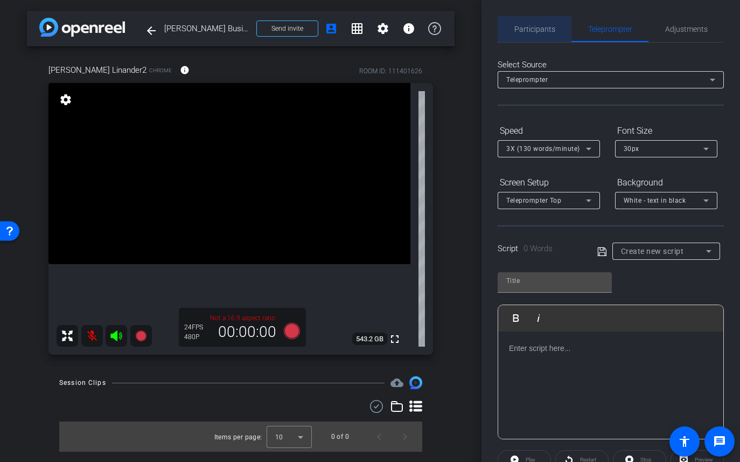
click at [530, 35] on span "Participants" at bounding box center [535, 29] width 41 height 26
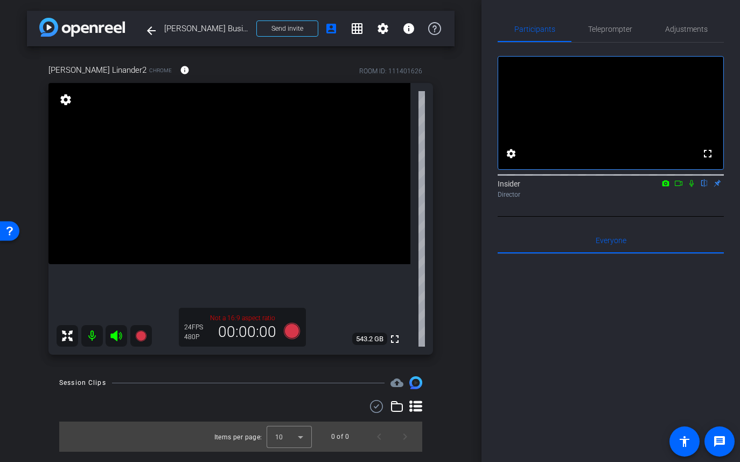
click at [666, 78] on div "Participants Teleprompter Adjustments fullscreen settings Insider flip Director…" at bounding box center [611, 231] width 259 height 462
click at [666, 27] on span "Adjustments" at bounding box center [686, 29] width 43 height 8
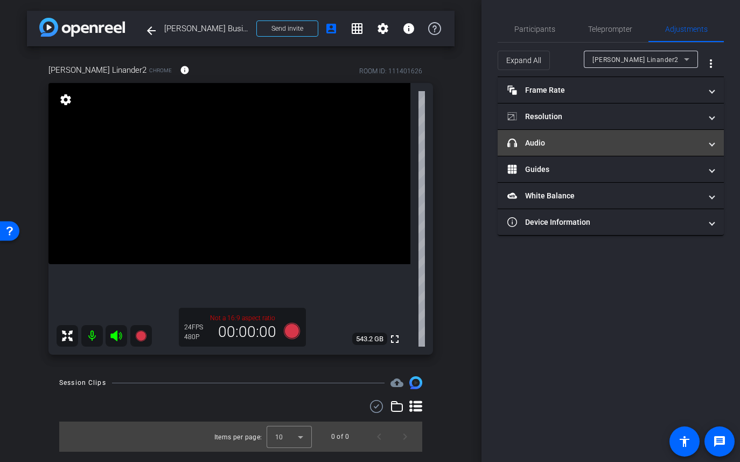
click at [536, 140] on mat-panel-title "headphone icon Audio" at bounding box center [605, 142] width 194 height 11
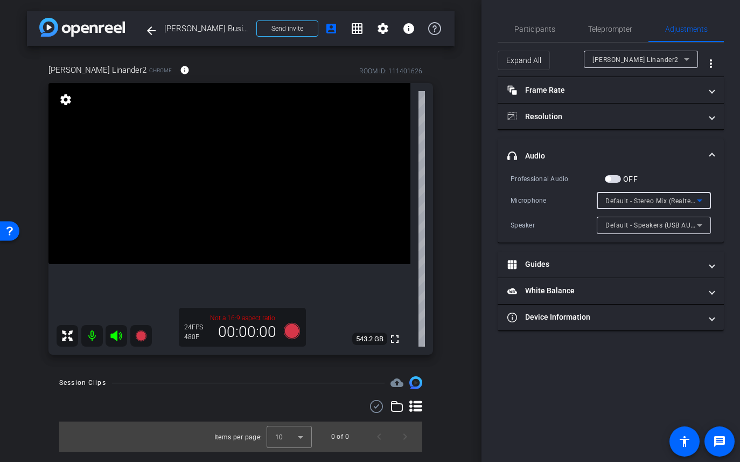
click at [666, 201] on span "Default - Stereo Mix (Realtek High Definition Audio)" at bounding box center [686, 200] width 161 height 9
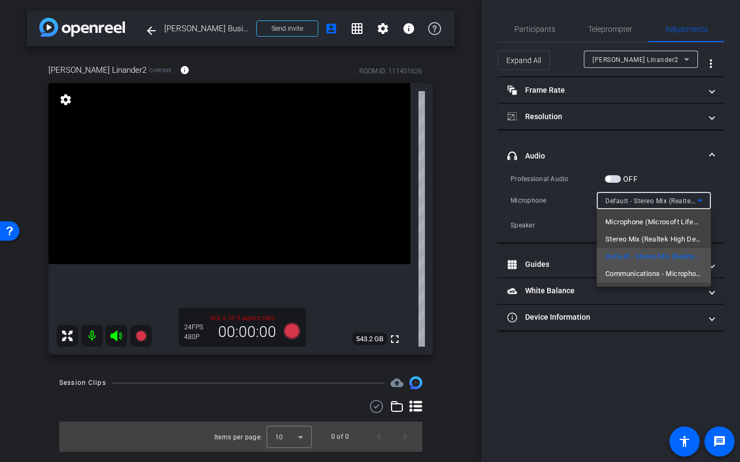
click at [628, 266] on mat-option "Communications - Microphone (Microsoft LifeCam VX-3000.) (045e:00f5)" at bounding box center [654, 273] width 114 height 17
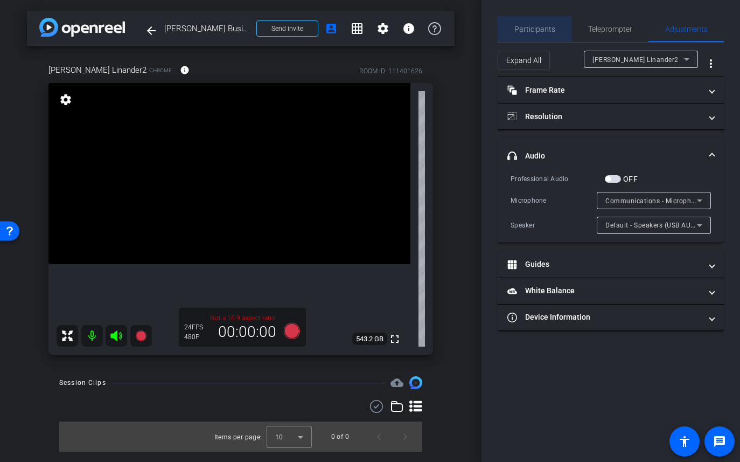
click at [529, 31] on span "Participants" at bounding box center [535, 29] width 41 height 8
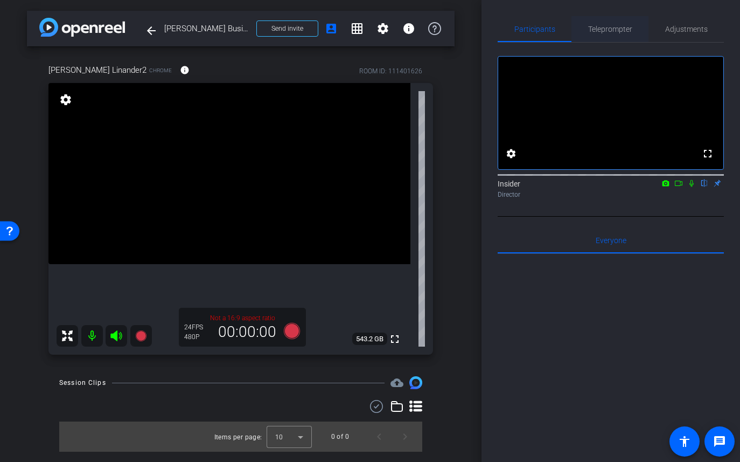
click at [611, 27] on span "Teleprompter" at bounding box center [610, 29] width 44 height 8
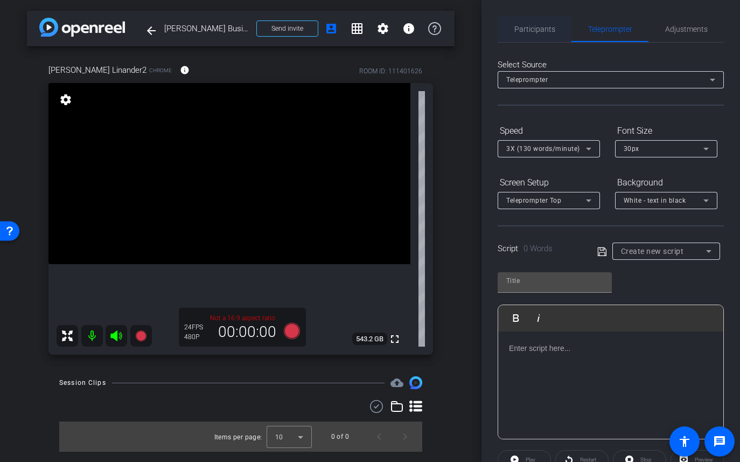
click at [546, 27] on span "Participants" at bounding box center [535, 29] width 41 height 8
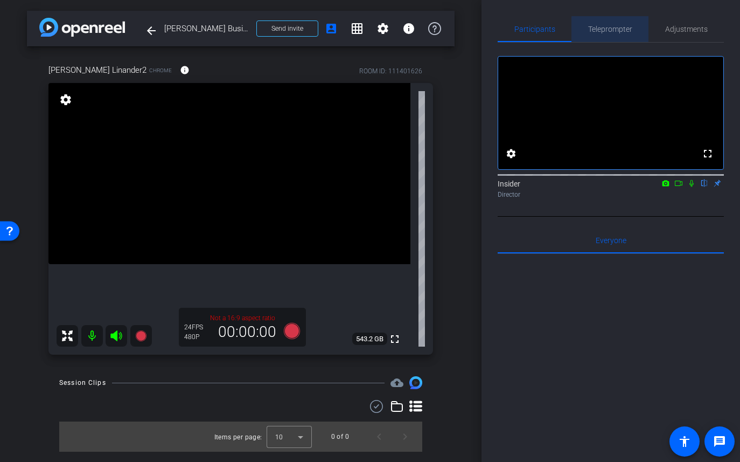
click at [635, 34] on div "Teleprompter" at bounding box center [610, 29] width 77 height 26
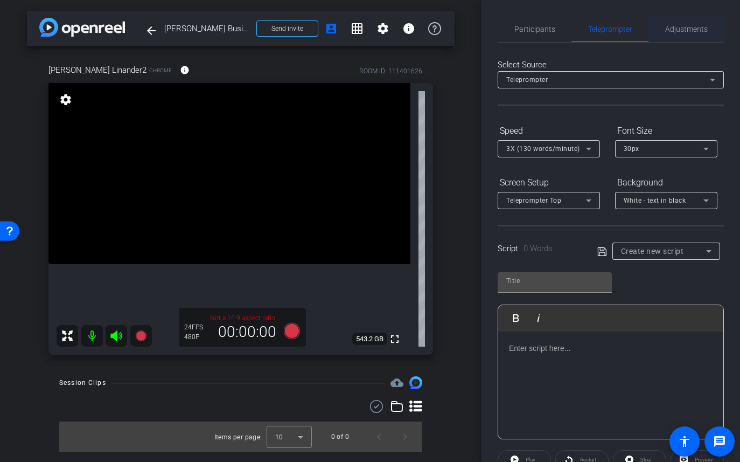
click at [666, 31] on span "Adjustments" at bounding box center [686, 29] width 43 height 8
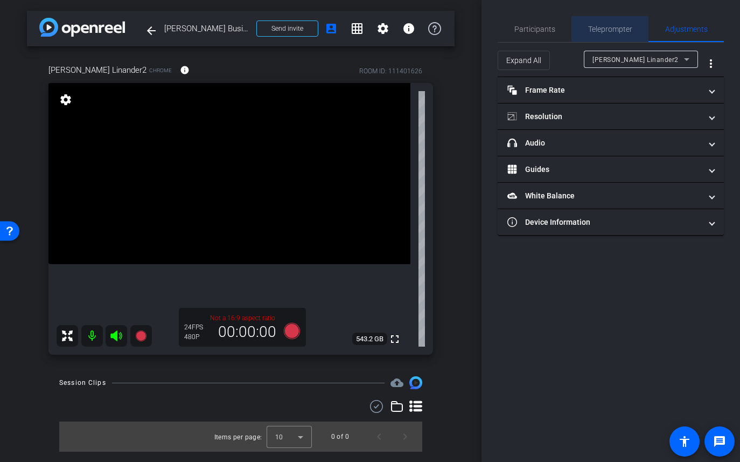
click at [605, 31] on span "Teleprompter" at bounding box center [610, 29] width 44 height 8
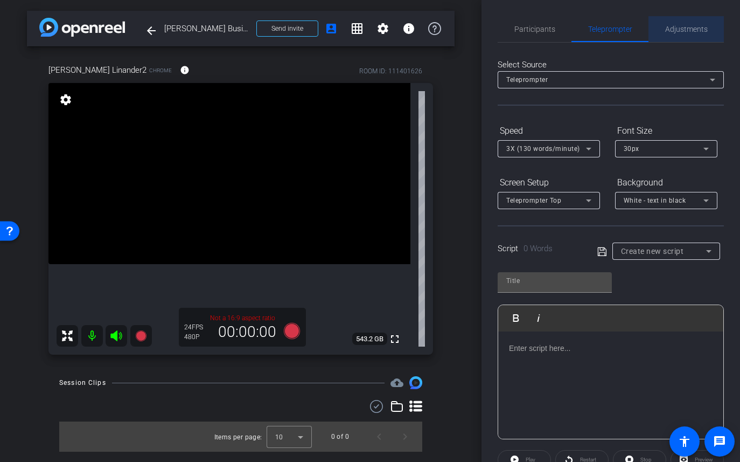
click at [666, 27] on span "Adjustments" at bounding box center [686, 29] width 43 height 8
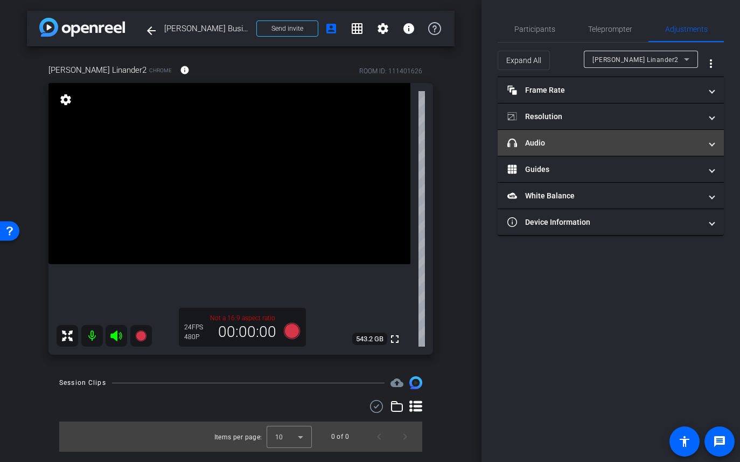
click at [614, 148] on mat-panel-title "headphone icon Audio" at bounding box center [605, 142] width 194 height 11
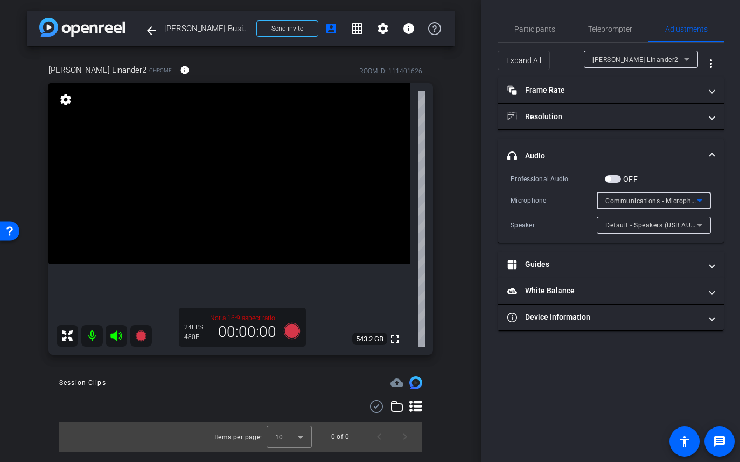
click at [633, 198] on span "Communications - Microphone (Microsoft LifeCam VX-3000.) (045e:00f5)" at bounding box center [722, 200] width 232 height 9
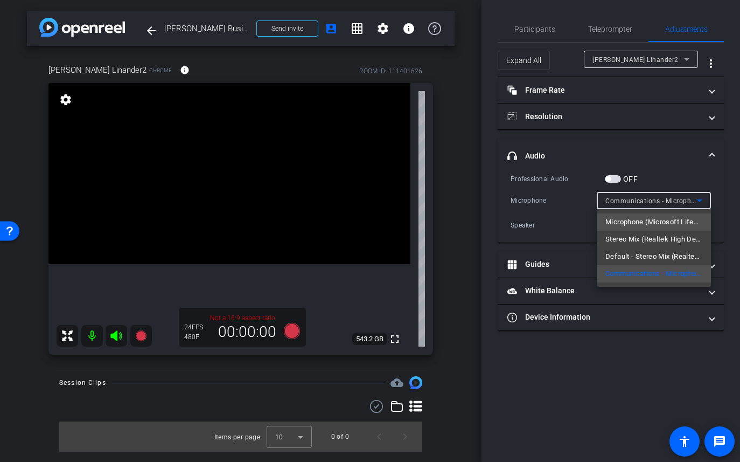
click at [659, 218] on span "Microphone (Microsoft LifeCam VX-3000.) (045e:00f5)" at bounding box center [654, 222] width 97 height 13
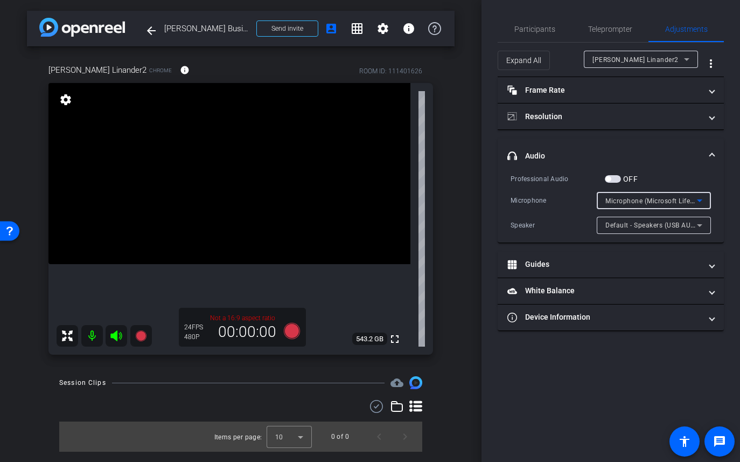
click at [666, 197] on span "Microphone (Microsoft LifeCam VX-3000.) (045e:00f5)" at bounding box center [692, 200] width 172 height 9
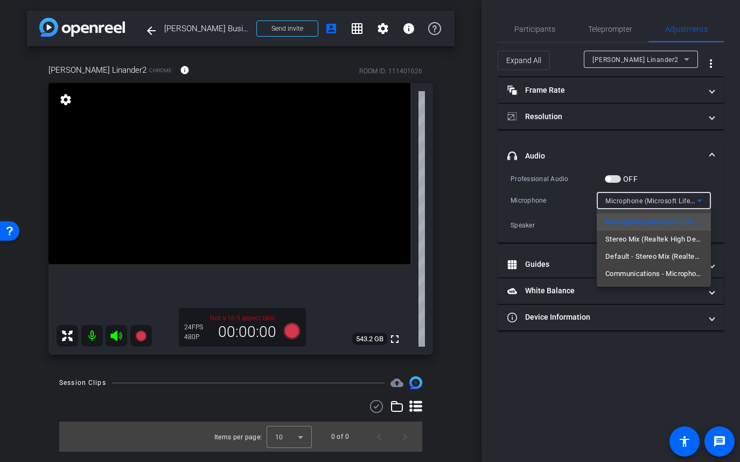
click at [350, 256] on div at bounding box center [370, 231] width 740 height 462
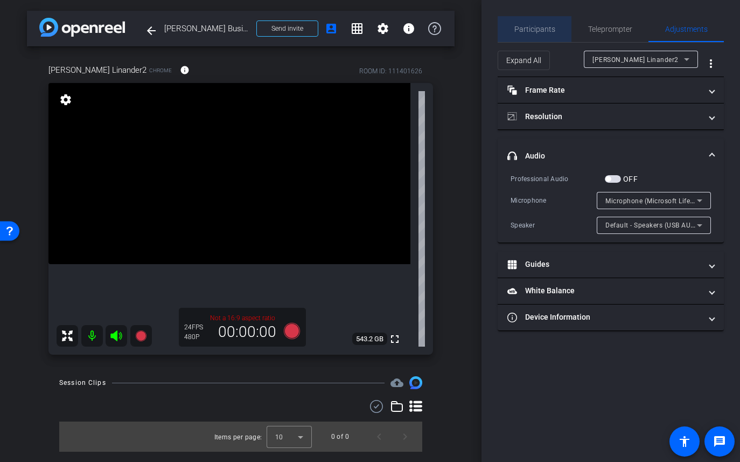
click at [541, 39] on span "Participants" at bounding box center [535, 29] width 41 height 26
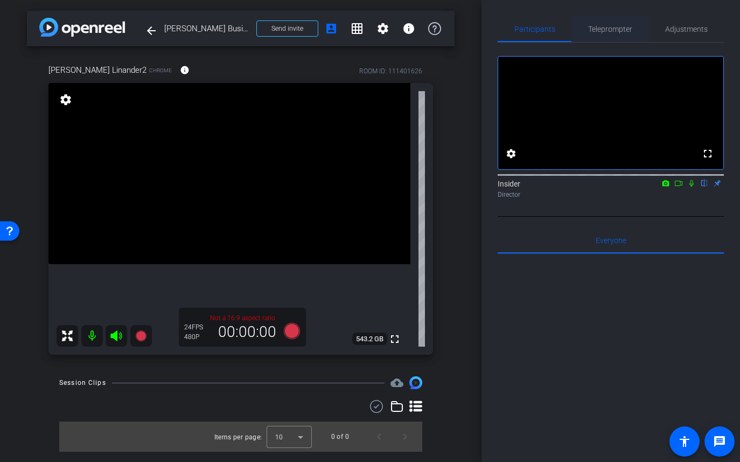
click at [621, 34] on span "Teleprompter" at bounding box center [610, 29] width 44 height 26
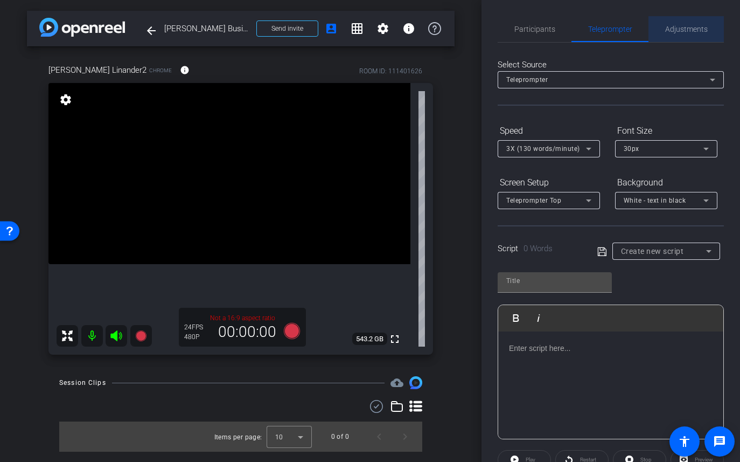
click at [666, 29] on span "Adjustments" at bounding box center [686, 29] width 43 height 8
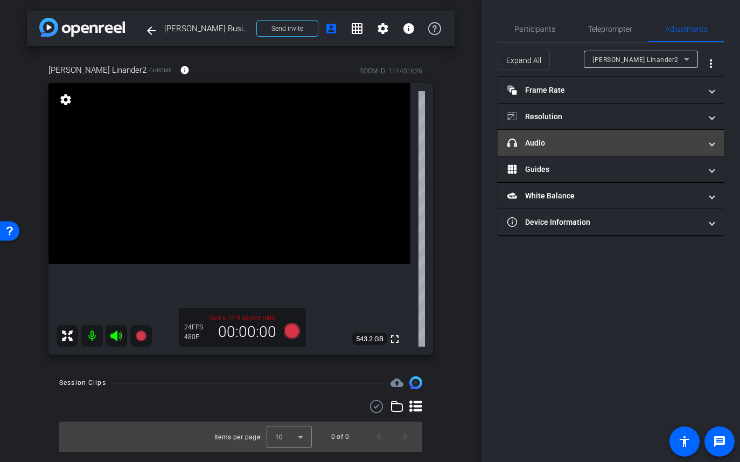
click at [586, 138] on mat-panel-title "headphone icon Audio" at bounding box center [605, 142] width 194 height 11
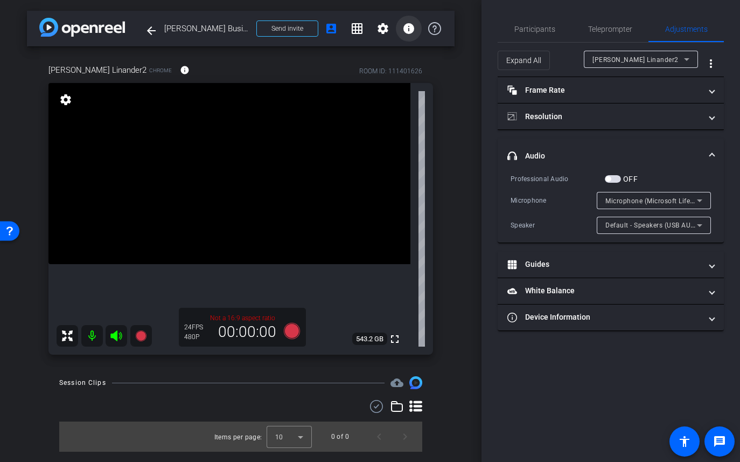
click at [408, 29] on mat-icon "info" at bounding box center [408, 28] width 13 height 13
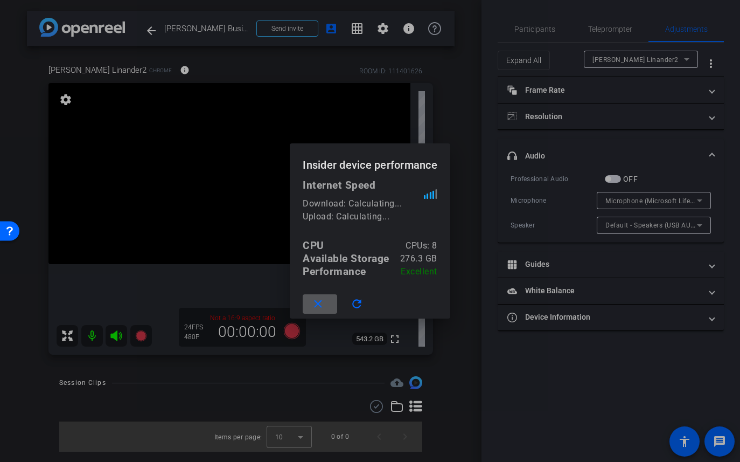
click at [417, 52] on div at bounding box center [370, 231] width 740 height 462
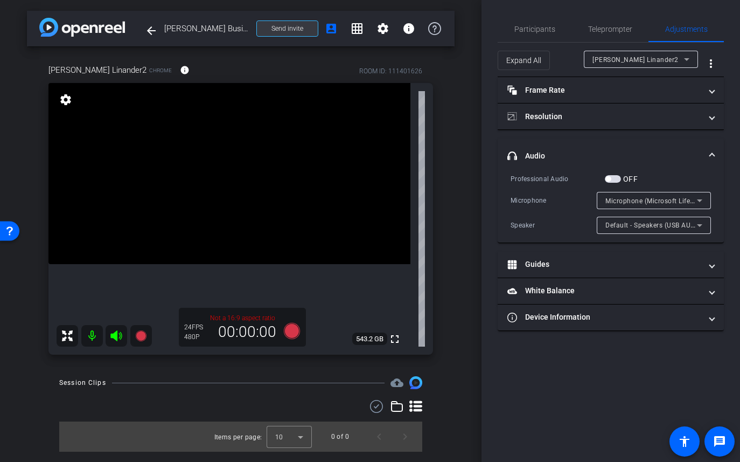
click at [296, 28] on span "Send invite" at bounding box center [288, 28] width 32 height 9
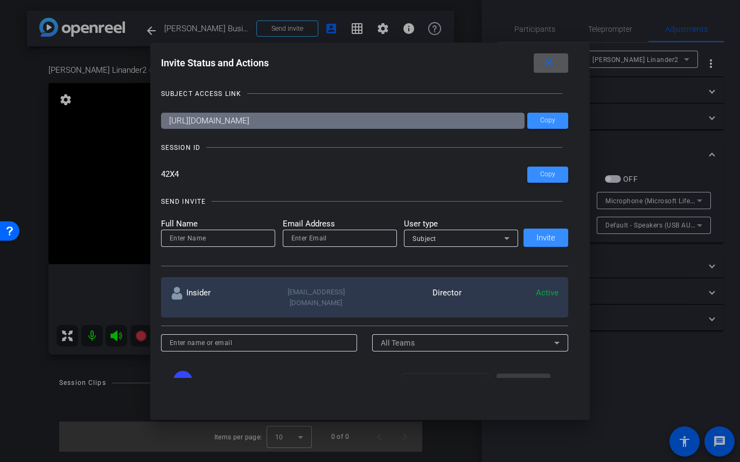
click at [114, 186] on div at bounding box center [370, 231] width 740 height 462
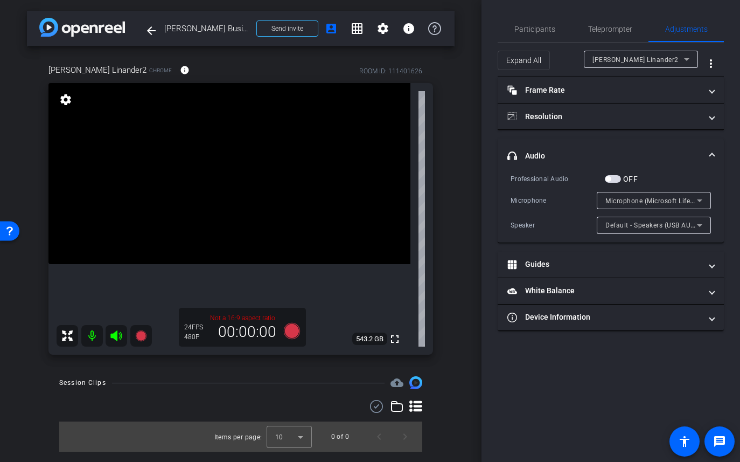
click at [94, 332] on mat-icon at bounding box center [92, 336] width 22 height 22
click at [90, 337] on mat-icon at bounding box center [92, 336] width 22 height 22
click at [464, 360] on div "arrow_back [PERSON_NAME] Business Insider Interview Back to project Send invite…" at bounding box center [241, 231] width 482 height 462
click at [313, 34] on span at bounding box center [287, 29] width 61 height 26
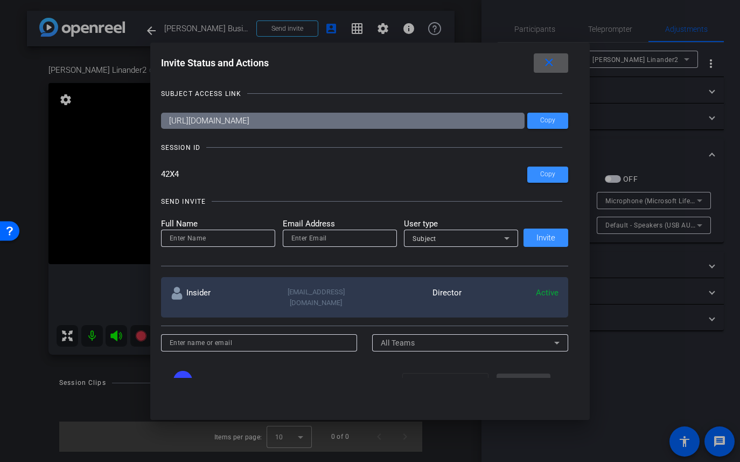
click at [553, 57] on mat-icon "close" at bounding box center [549, 62] width 13 height 13
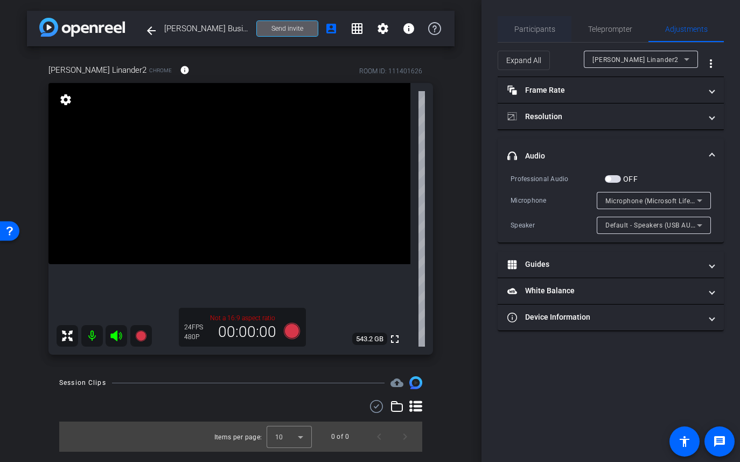
click at [543, 29] on span "Participants" at bounding box center [535, 29] width 41 height 8
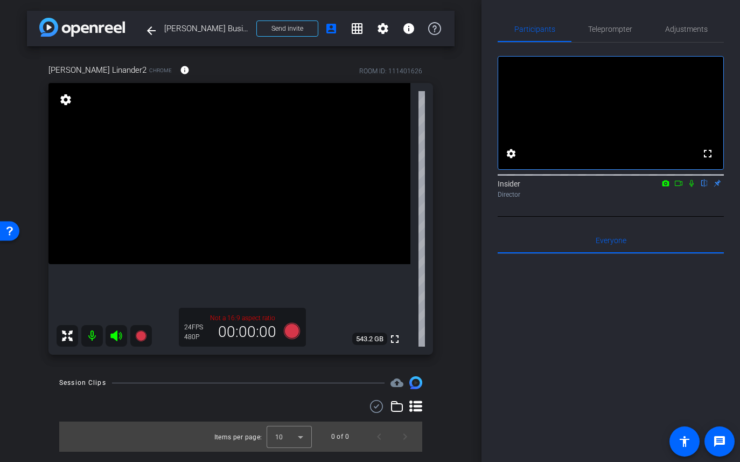
click at [92, 336] on mat-icon at bounding box center [92, 336] width 22 height 22
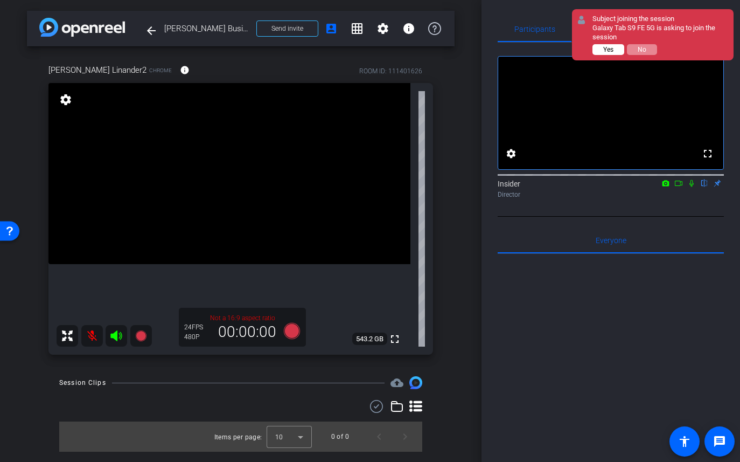
click at [608, 52] on span "Yes" at bounding box center [608, 50] width 10 height 8
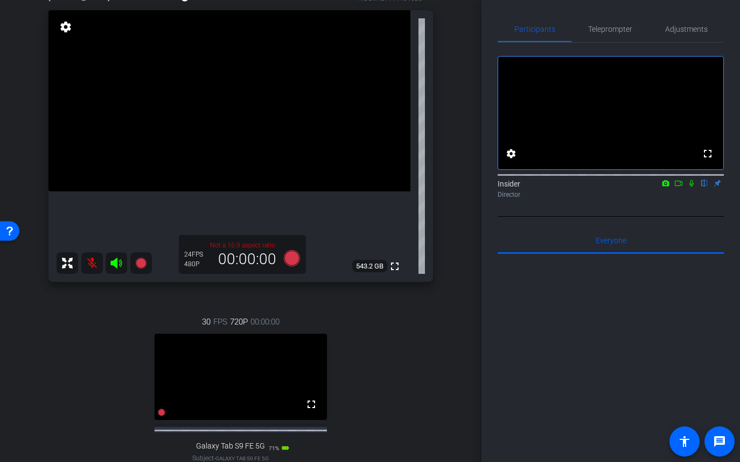
scroll to position [72, 0]
click at [117, 263] on icon at bounding box center [116, 264] width 13 height 13
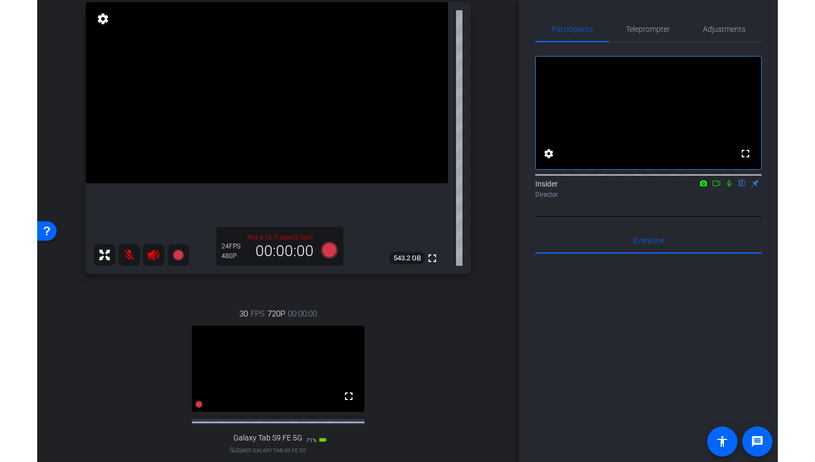
scroll to position [91, 0]
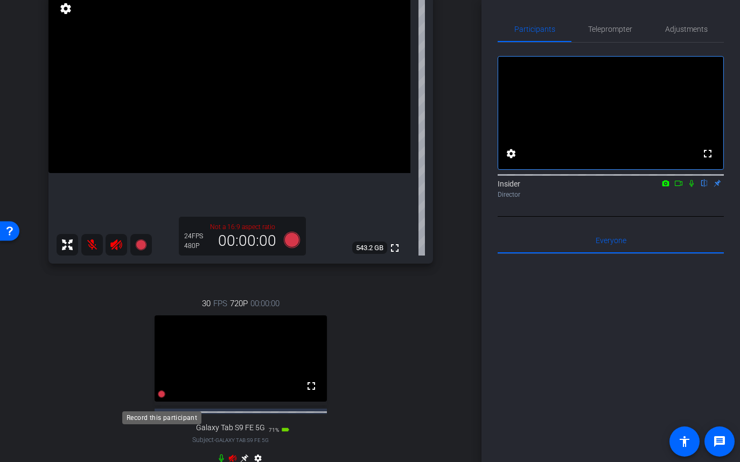
click at [162, 398] on icon at bounding box center [162, 394] width 8 height 8
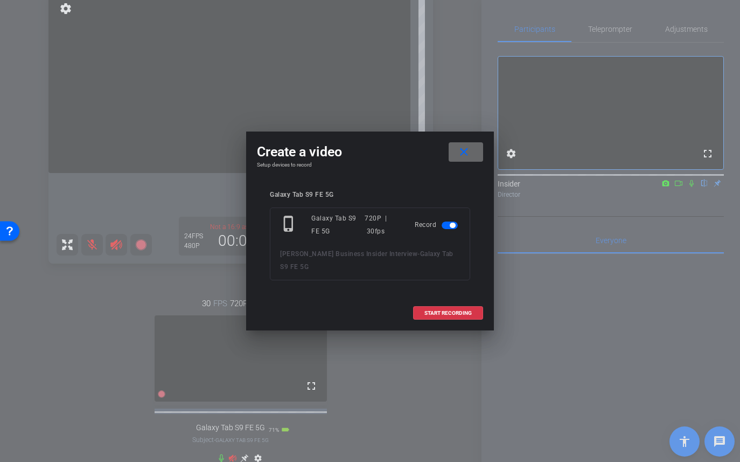
click at [476, 147] on span at bounding box center [466, 152] width 34 height 26
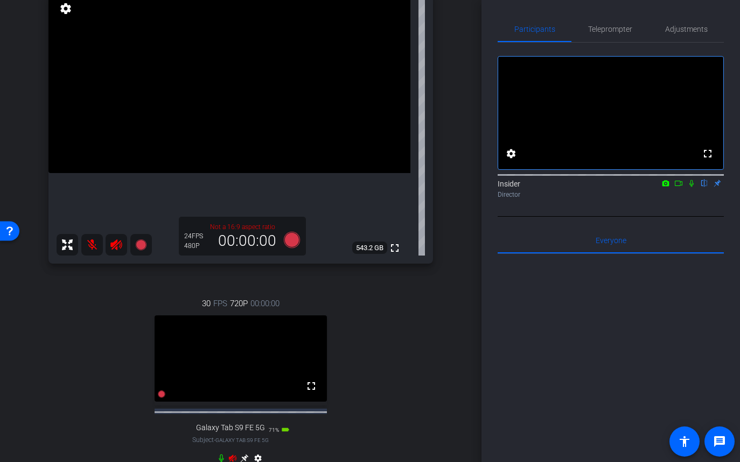
click at [101, 240] on mat-icon at bounding box center [92, 245] width 22 height 22
click at [666, 187] on icon at bounding box center [692, 183] width 9 height 8
click at [666, 187] on icon at bounding box center [692, 183] width 6 height 7
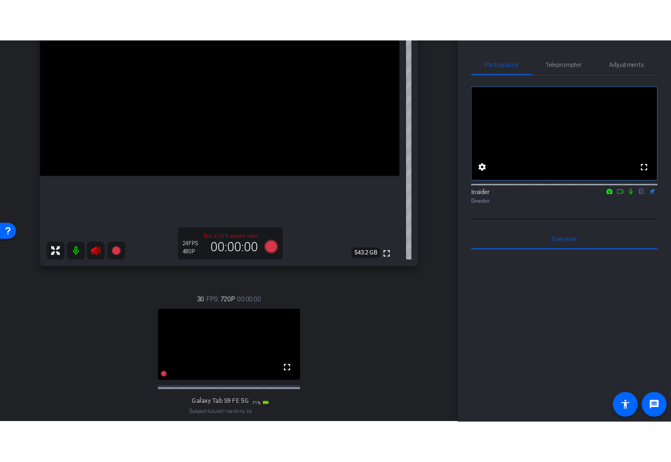
scroll to position [144, 0]
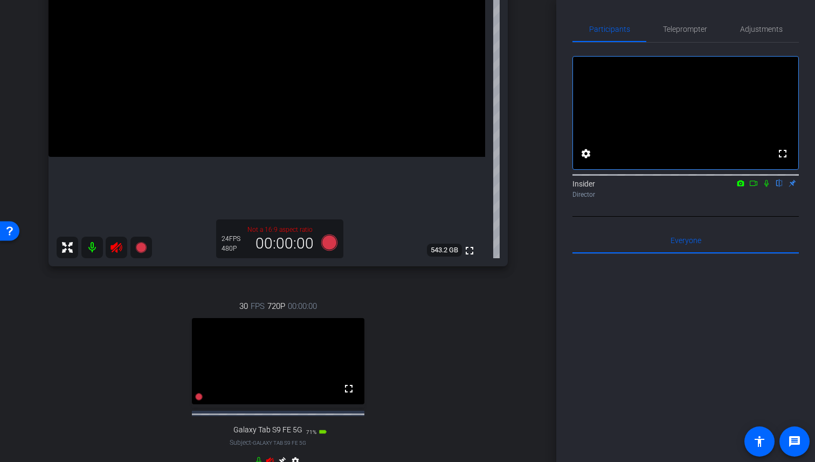
click at [84, 238] on mat-icon at bounding box center [92, 248] width 22 height 22
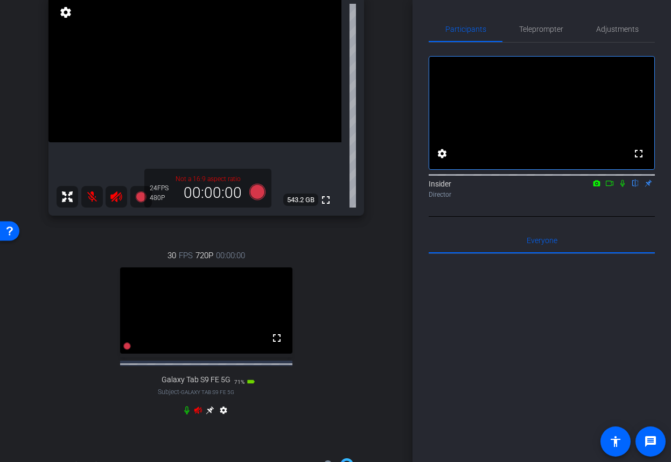
scroll to position [88, 0]
click at [103, 355] on div "30 FPS 720P 00:00:00 fullscreen Galaxy Tab S9 FE 5G Subject - Galaxy Tab S9 FE …" at bounding box center [206, 333] width 316 height 205
click at [224, 415] on mat-icon "settings" at bounding box center [223, 411] width 13 height 13
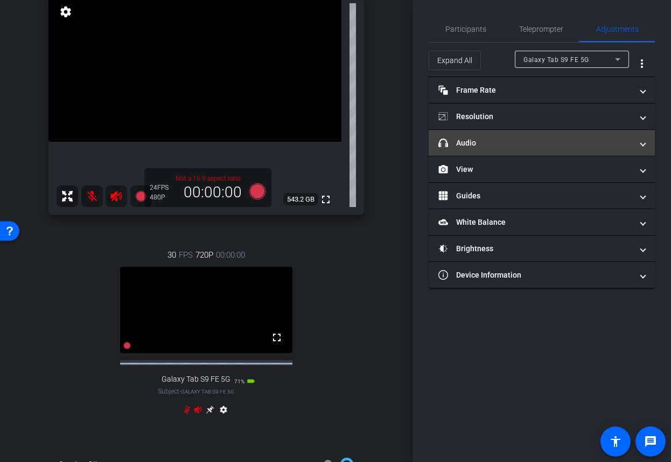
click at [495, 142] on mat-panel-title "headphone icon Audio" at bounding box center [536, 142] width 194 height 11
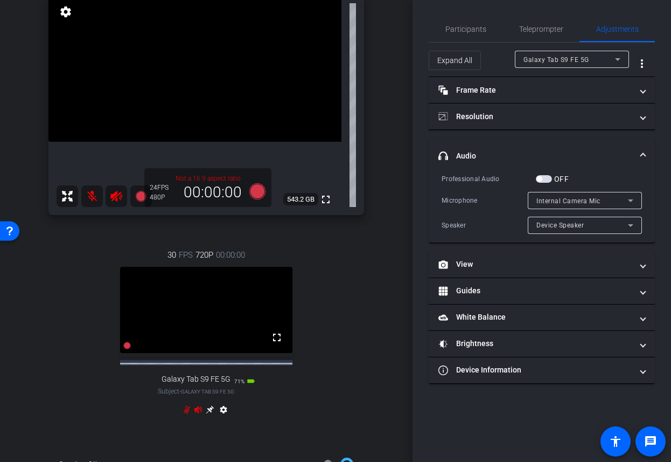
click at [563, 202] on span "Internal Camera Mic" at bounding box center [569, 201] width 64 height 8
click at [563, 202] on div at bounding box center [335, 231] width 671 height 462
click at [345, 304] on div "30 FPS 720P 00:00:00 fullscreen Galaxy Tab S9 FE 5G Subject - Galaxy Tab S9 FE …" at bounding box center [206, 333] width 316 height 205
click at [189, 414] on icon at bounding box center [187, 409] width 9 height 9
click at [468, 31] on span "Participants" at bounding box center [466, 29] width 41 height 8
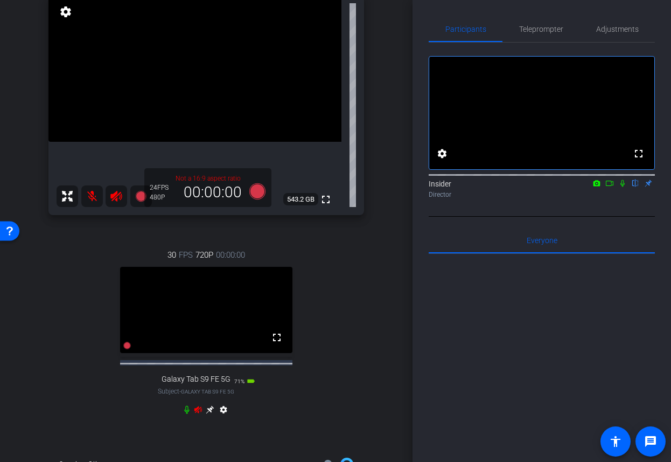
click at [623, 187] on icon at bounding box center [623, 183] width 4 height 7
click at [127, 349] on icon at bounding box center [127, 346] width 8 height 8
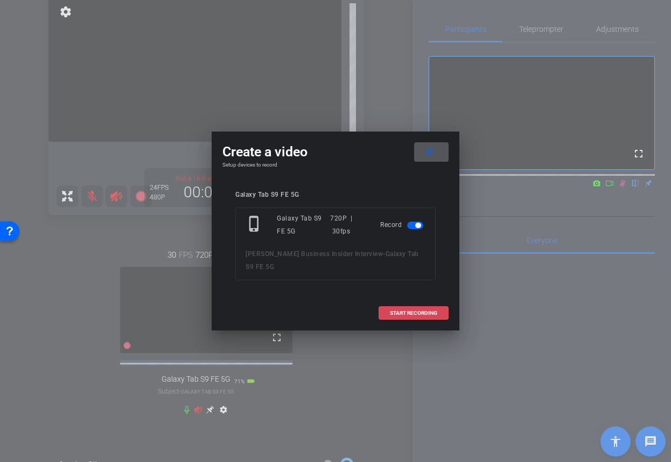
click at [425, 300] on span at bounding box center [413, 313] width 69 height 26
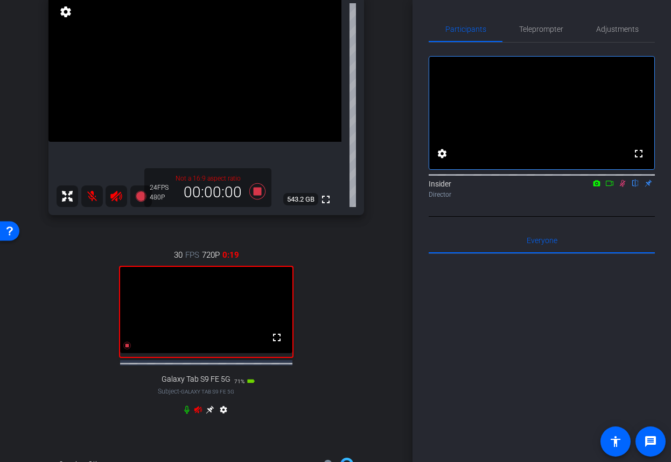
click at [624, 187] on icon at bounding box center [623, 183] width 6 height 7
click at [624, 187] on icon at bounding box center [623, 183] width 4 height 7
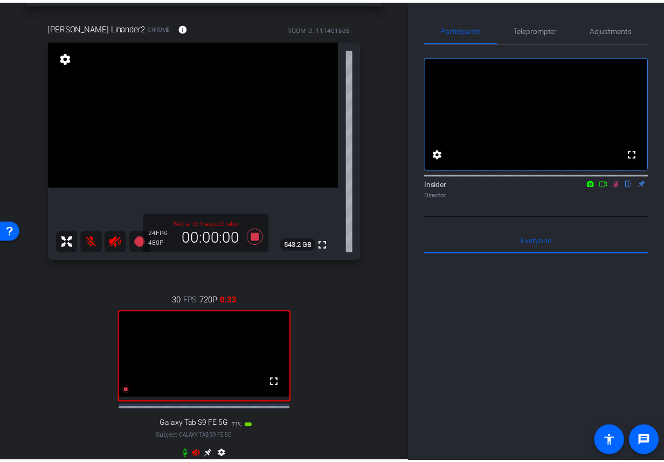
scroll to position [44, 0]
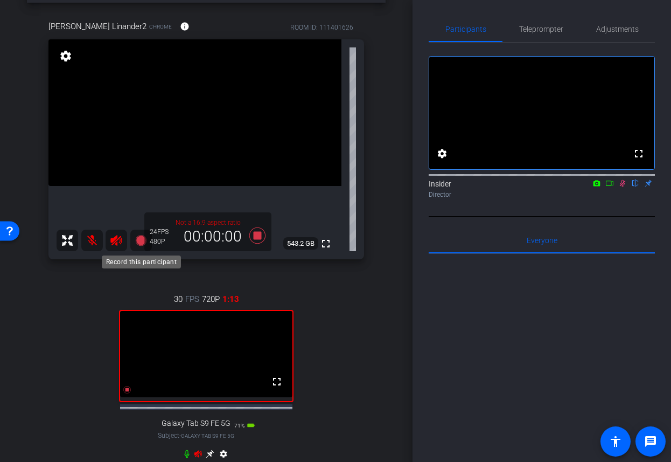
click at [137, 243] on icon at bounding box center [140, 240] width 11 height 11
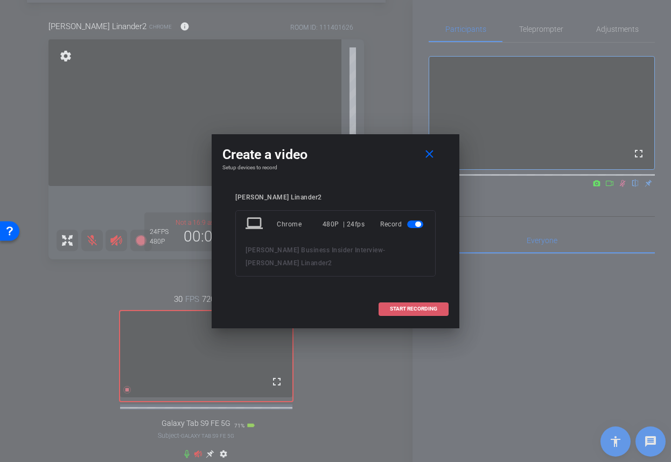
click at [416, 306] on span "START RECORDING" at bounding box center [413, 308] width 47 height 5
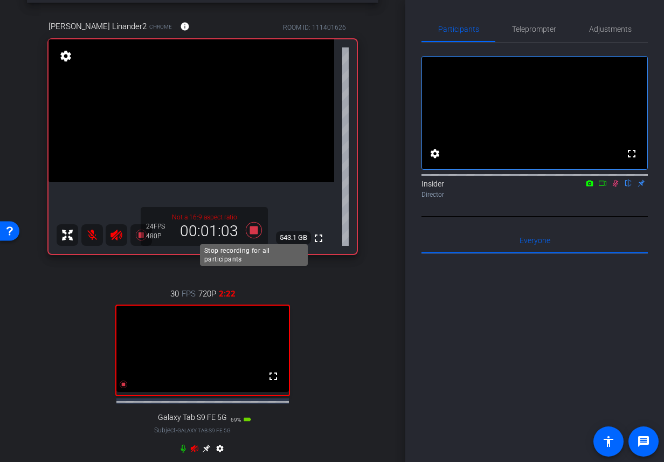
click at [258, 224] on icon at bounding box center [254, 229] width 26 height 19
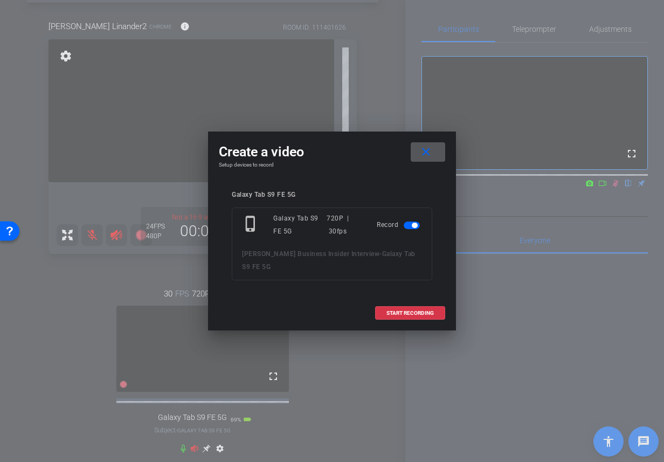
click at [420, 151] on mat-icon "close" at bounding box center [425, 151] width 13 height 13
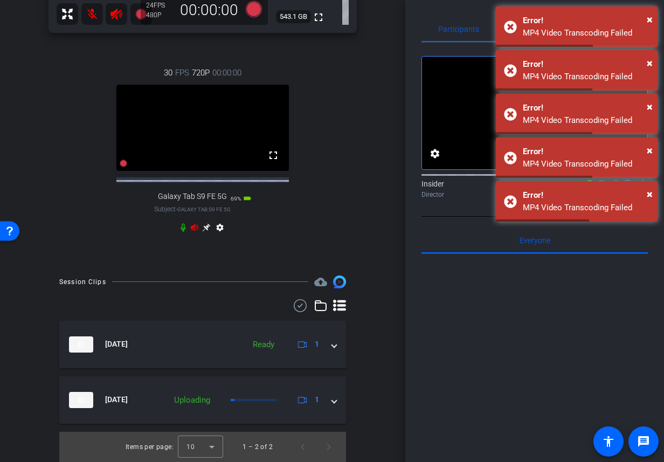
scroll to position [0, 0]
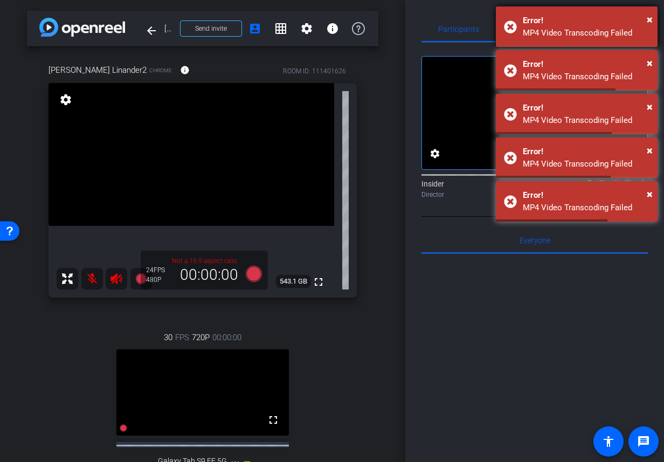
click at [653, 15] on div "× Error! MP4 Video Transcoding Failed" at bounding box center [577, 26] width 162 height 40
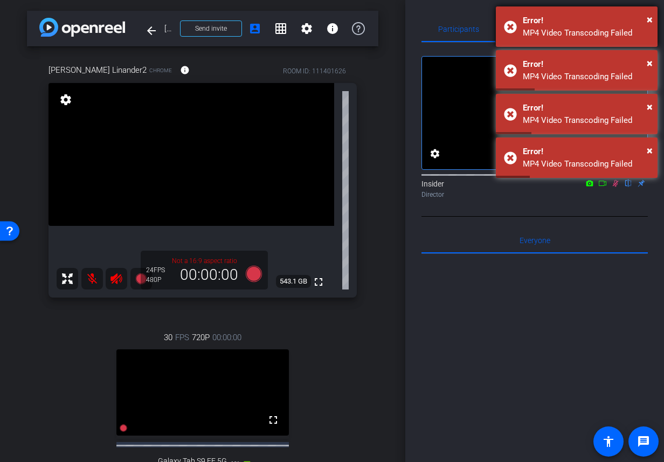
click at [653, 50] on div "× Error! MP4 Video Transcoding Failed" at bounding box center [577, 70] width 162 height 40
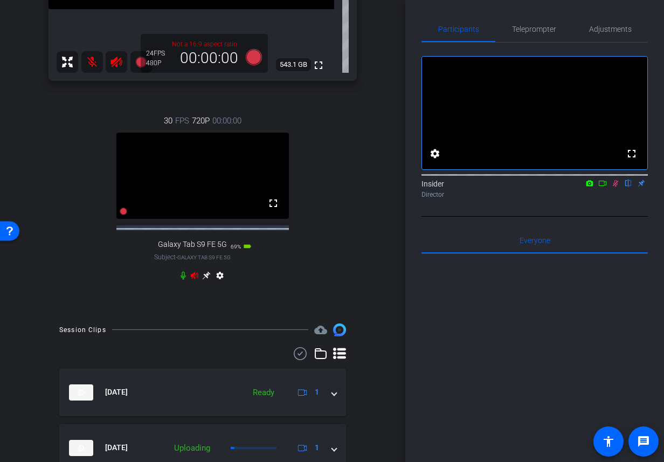
scroll to position [273, 0]
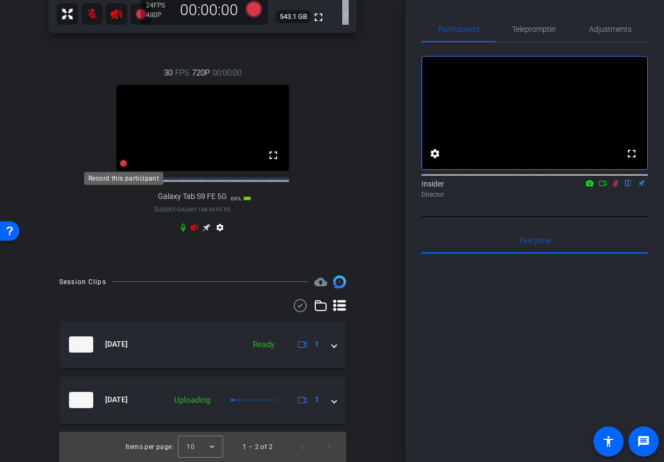
click at [123, 165] on icon at bounding box center [124, 163] width 8 height 8
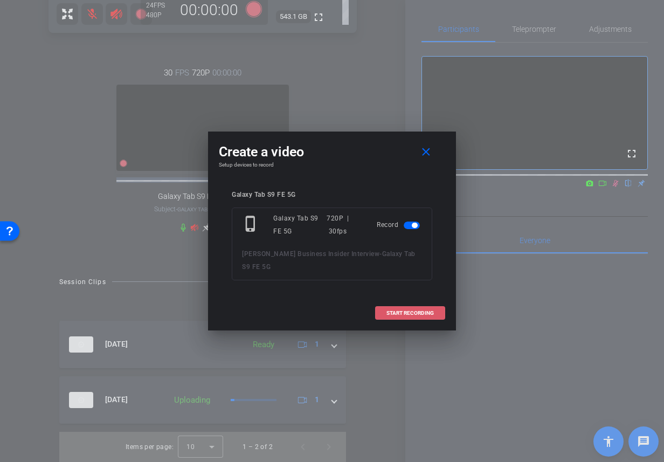
click at [434, 302] on span at bounding box center [410, 313] width 69 height 26
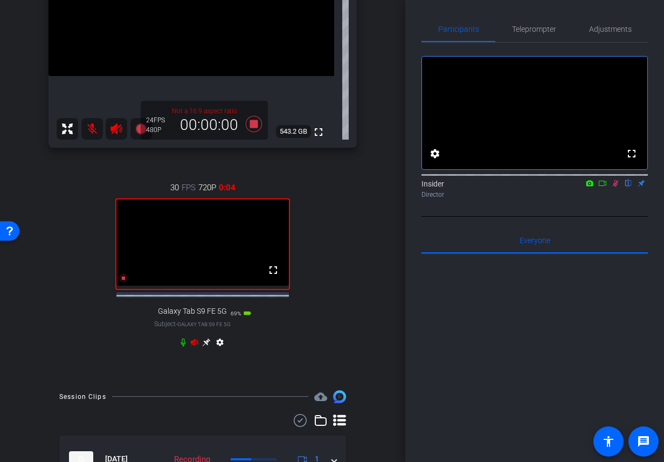
scroll to position [149, 0]
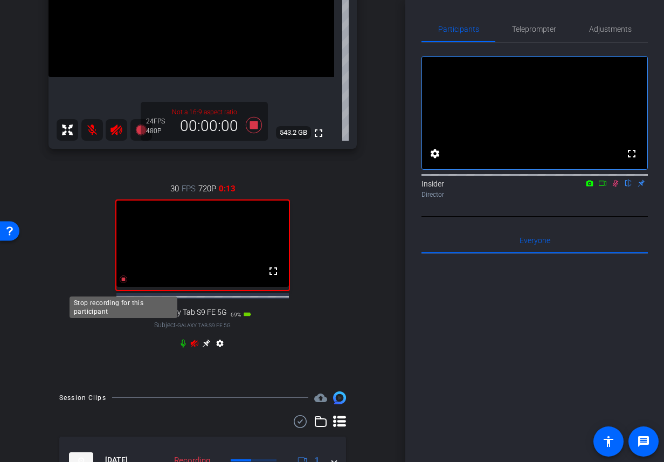
click at [126, 283] on icon at bounding box center [123, 279] width 9 height 9
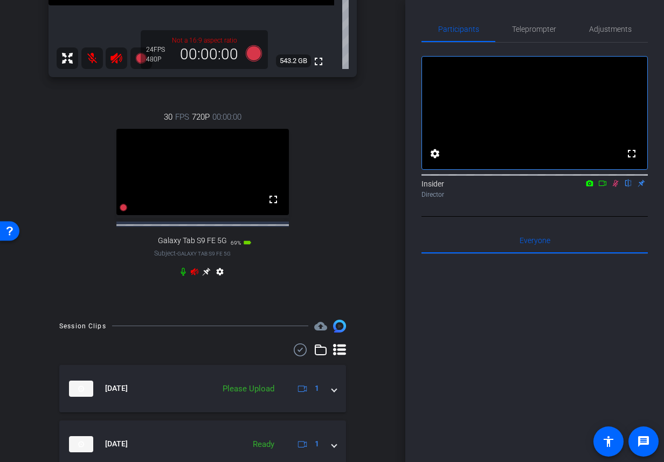
scroll to position [329, 0]
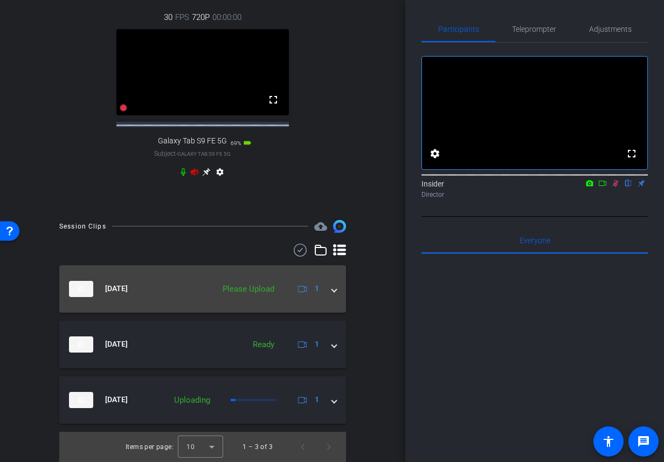
click at [267, 288] on div "Please Upload" at bounding box center [248, 289] width 63 height 12
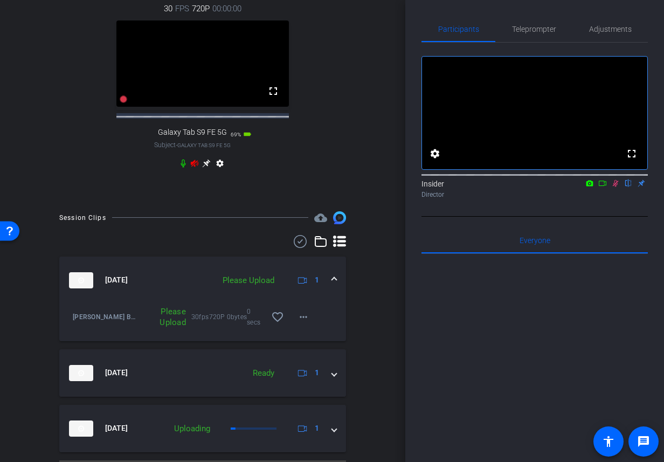
click at [168, 327] on div "Please Upload" at bounding box center [164, 317] width 53 height 22
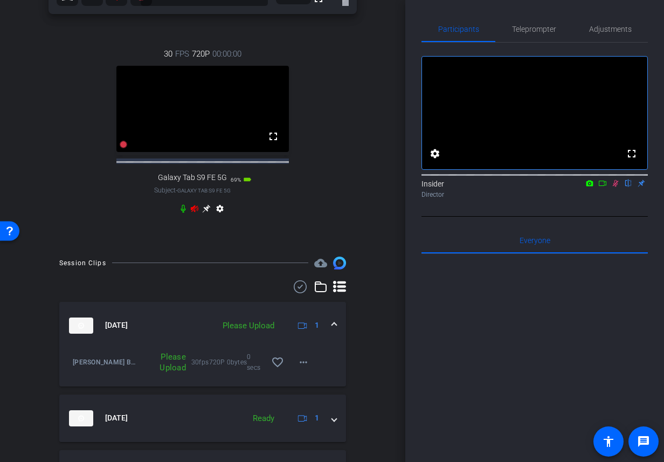
scroll to position [284, 0]
click at [176, 367] on div "Please Upload" at bounding box center [164, 362] width 53 height 22
click at [300, 367] on mat-icon "more_horiz" at bounding box center [303, 361] width 13 height 13
click at [315, 388] on span "Upload" at bounding box center [320, 392] width 43 height 13
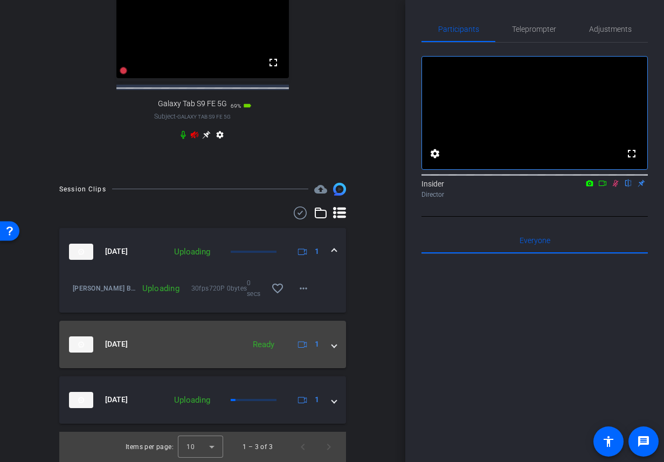
click at [335, 346] on span at bounding box center [334, 343] width 4 height 11
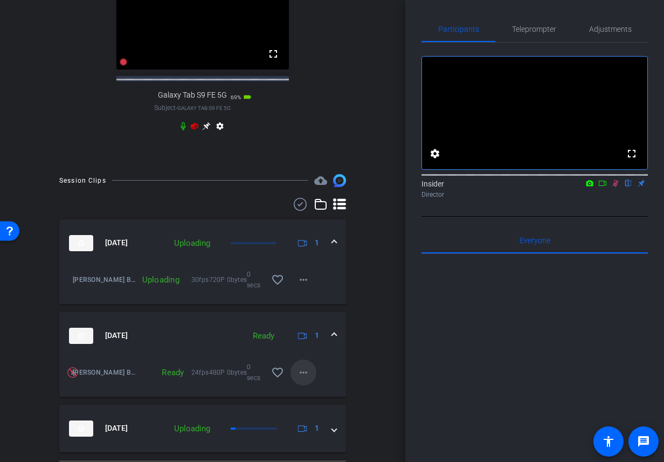
click at [298, 379] on mat-icon "more_horiz" at bounding box center [303, 372] width 13 height 13
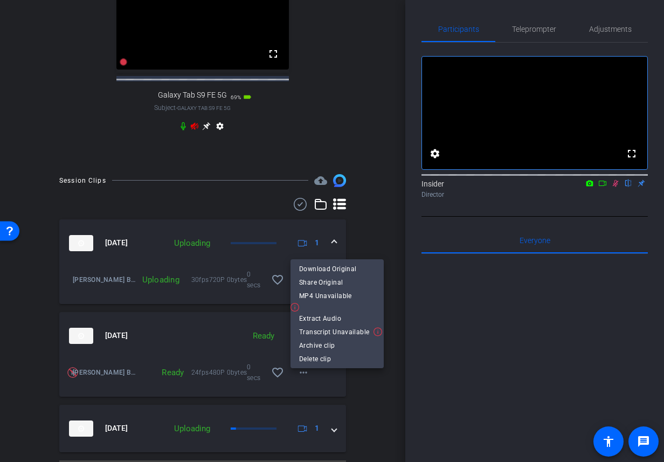
click at [349, 376] on div at bounding box center [332, 231] width 664 height 462
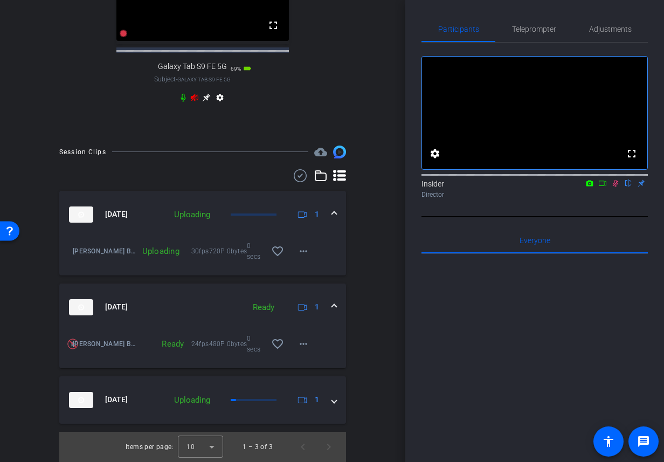
scroll to position [402, 0]
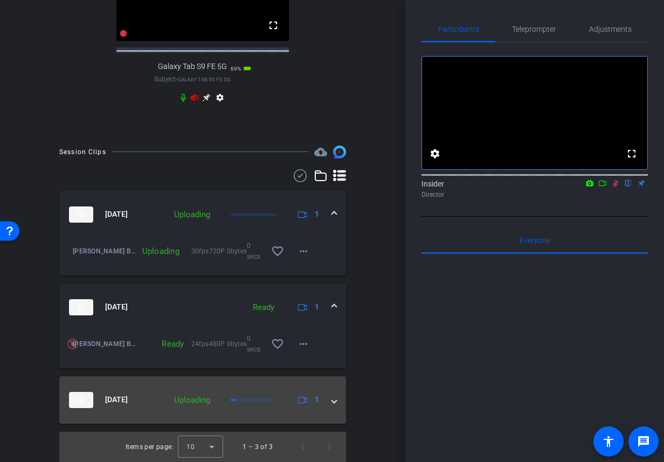
click at [332, 404] on span at bounding box center [334, 399] width 4 height 11
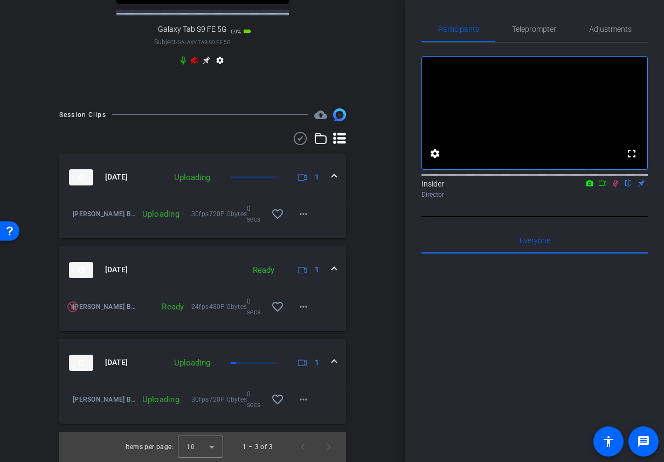
scroll to position [439, 0]
click at [309, 406] on mat-icon "more_horiz" at bounding box center [303, 399] width 13 height 13
click at [303, 402] on div at bounding box center [332, 231] width 664 height 462
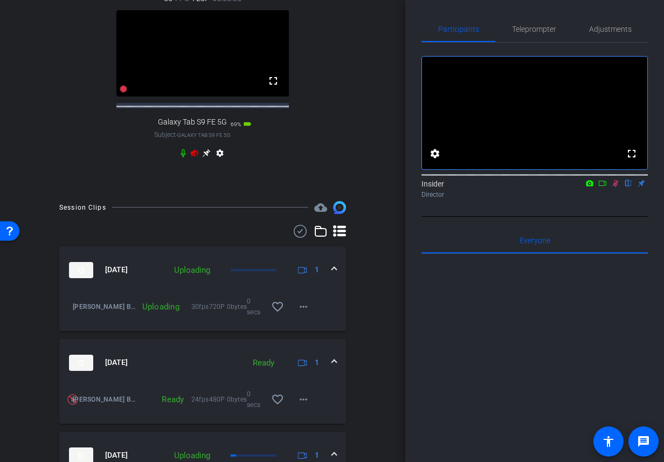
scroll to position [325, 0]
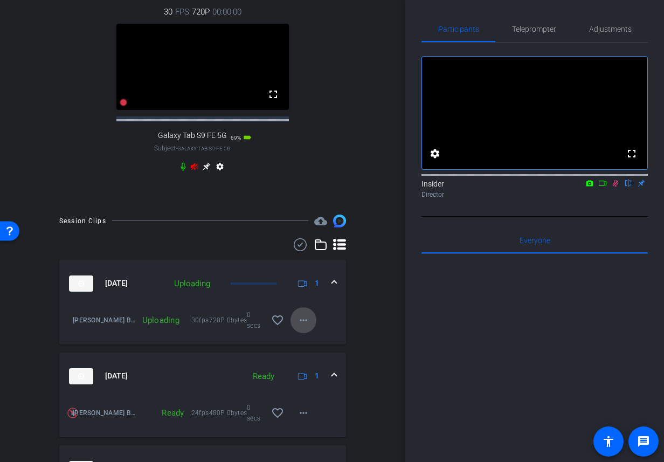
click at [304, 325] on mat-icon "more_horiz" at bounding box center [303, 320] width 13 height 13
click at [367, 322] on div at bounding box center [332, 231] width 664 height 462
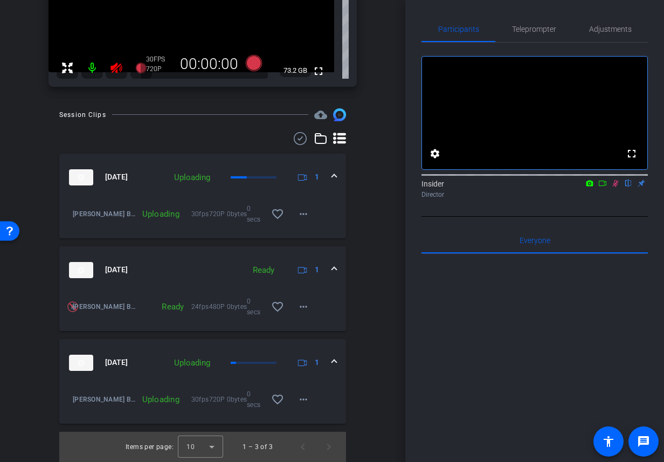
scroll to position [0, 0]
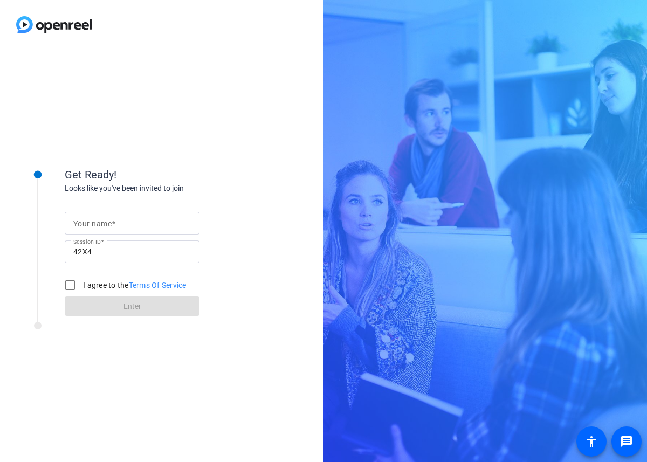
click at [116, 227] on input "Your name" at bounding box center [131, 223] width 117 height 13
click at [38, 327] on div at bounding box center [38, 326] width 8 height 8
click at [128, 227] on input "Your name" at bounding box center [131, 223] width 117 height 13
type input "Abby"
click at [97, 280] on label "I agree to the Terms Of Service" at bounding box center [134, 285] width 106 height 11
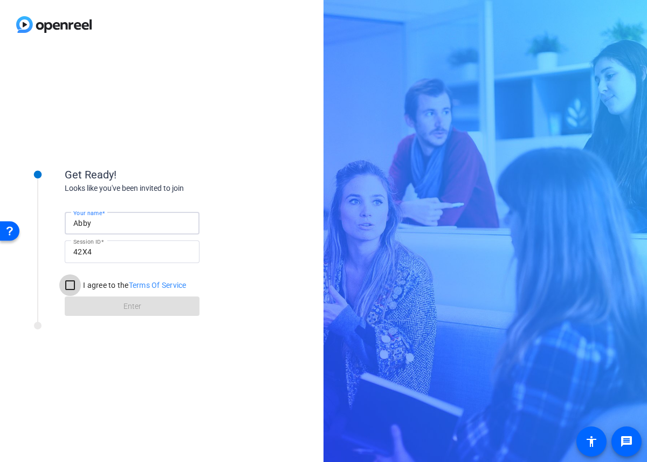
click at [81, 280] on input "I agree to the Terms Of Service" at bounding box center [70, 285] width 22 height 22
checkbox input "true"
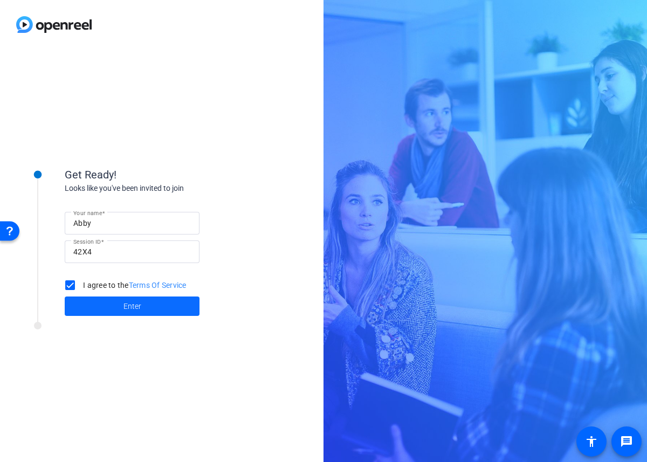
click at [107, 313] on span at bounding box center [132, 306] width 135 height 26
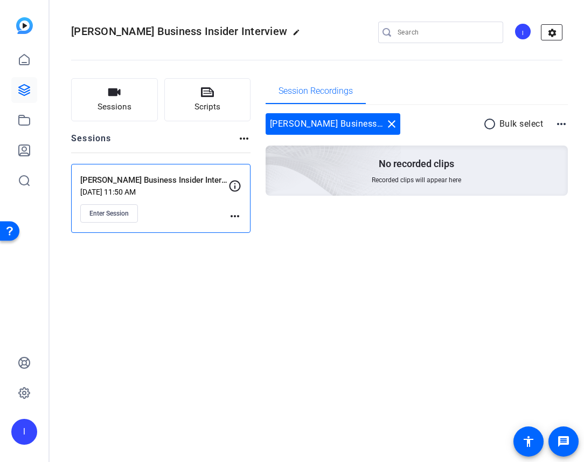
click at [552, 36] on mat-icon "settings" at bounding box center [552, 33] width 22 height 16
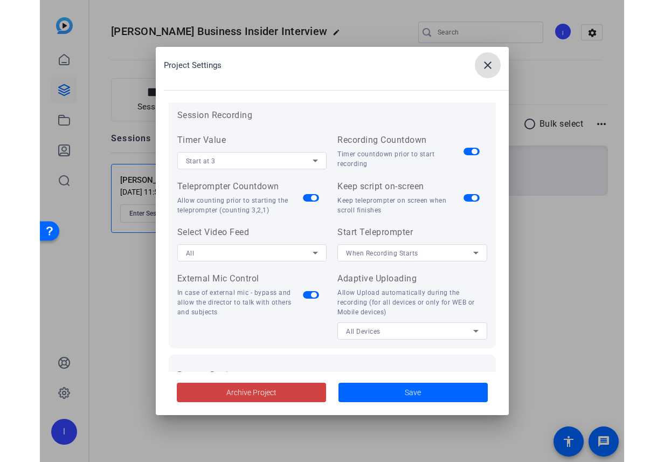
scroll to position [83, 0]
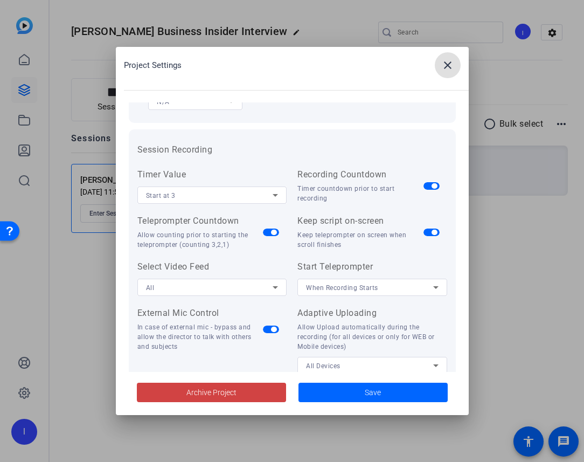
click at [512, 260] on div at bounding box center [292, 231] width 584 height 462
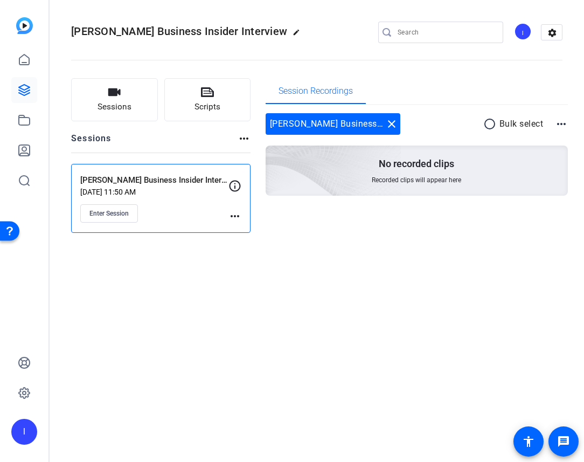
click at [24, 434] on div "I" at bounding box center [24, 432] width 26 height 26
click at [27, 423] on div "I" at bounding box center [31, 422] width 26 height 26
click at [24, 165] on div at bounding box center [24, 120] width 26 height 147
click at [28, 159] on link at bounding box center [24, 150] width 26 height 26
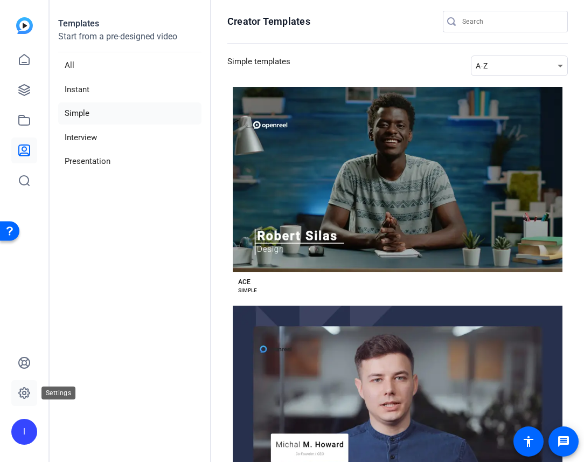
click at [26, 385] on link at bounding box center [24, 393] width 26 height 26
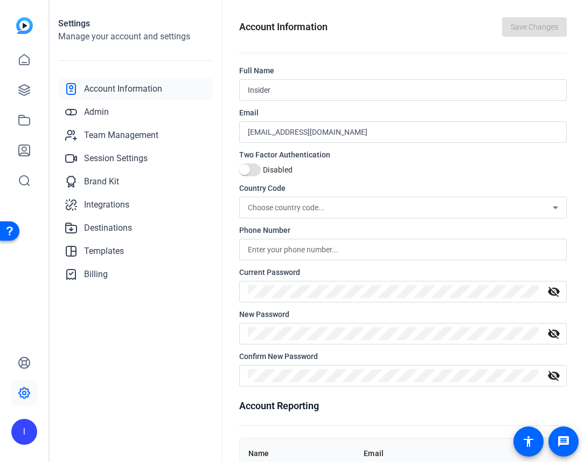
click at [342, 134] on input "[EMAIL_ADDRESS][DOMAIN_NAME]" at bounding box center [403, 132] width 310 height 13
